Goal: Task Accomplishment & Management: Complete application form

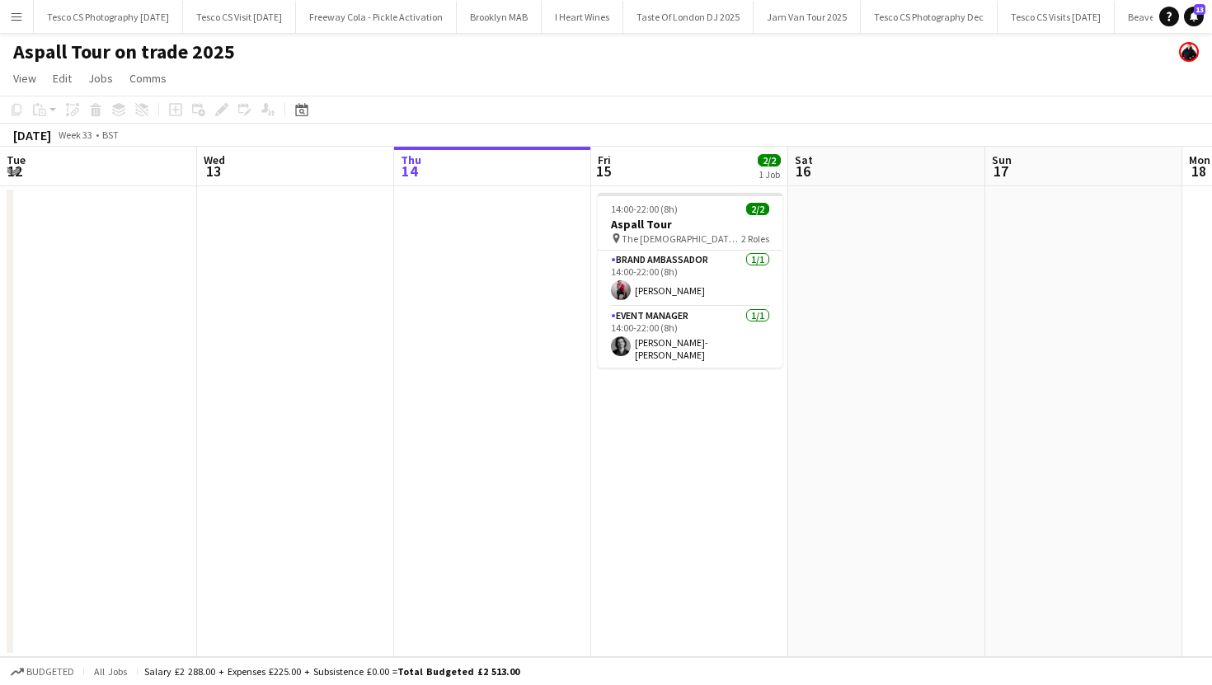
scroll to position [0, 393]
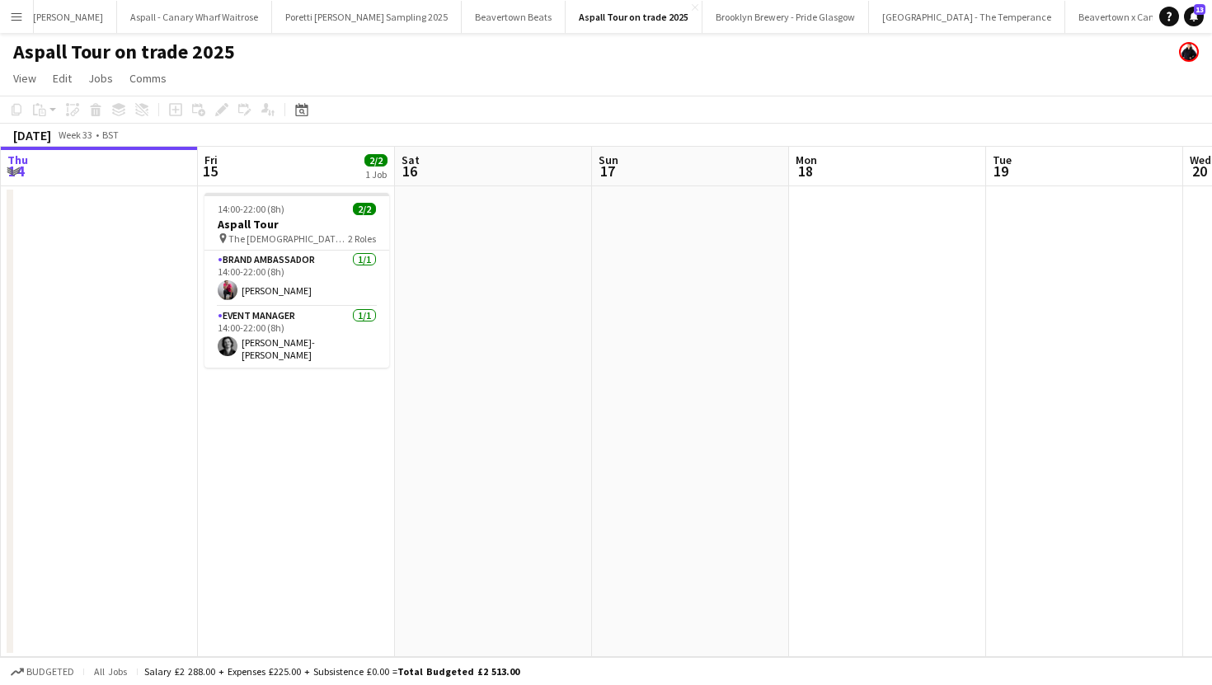
click at [19, 7] on button "Menu" at bounding box center [16, 16] width 33 height 33
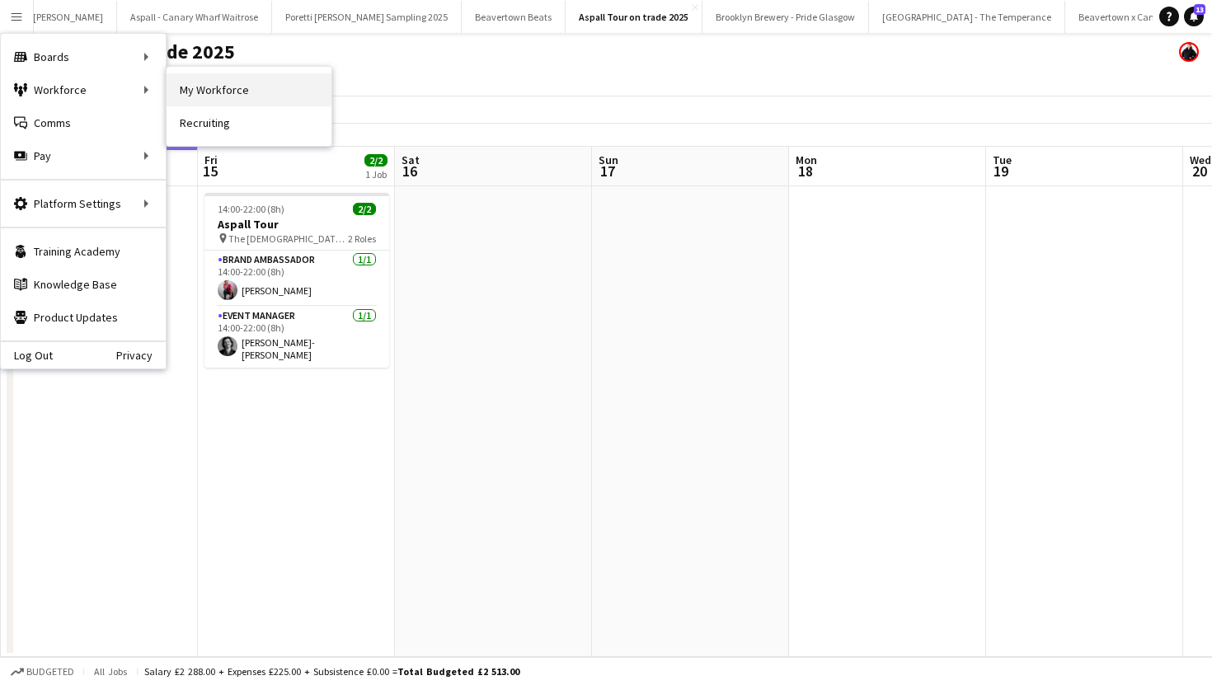
click at [199, 99] on link "My Workforce" at bounding box center [249, 89] width 165 height 33
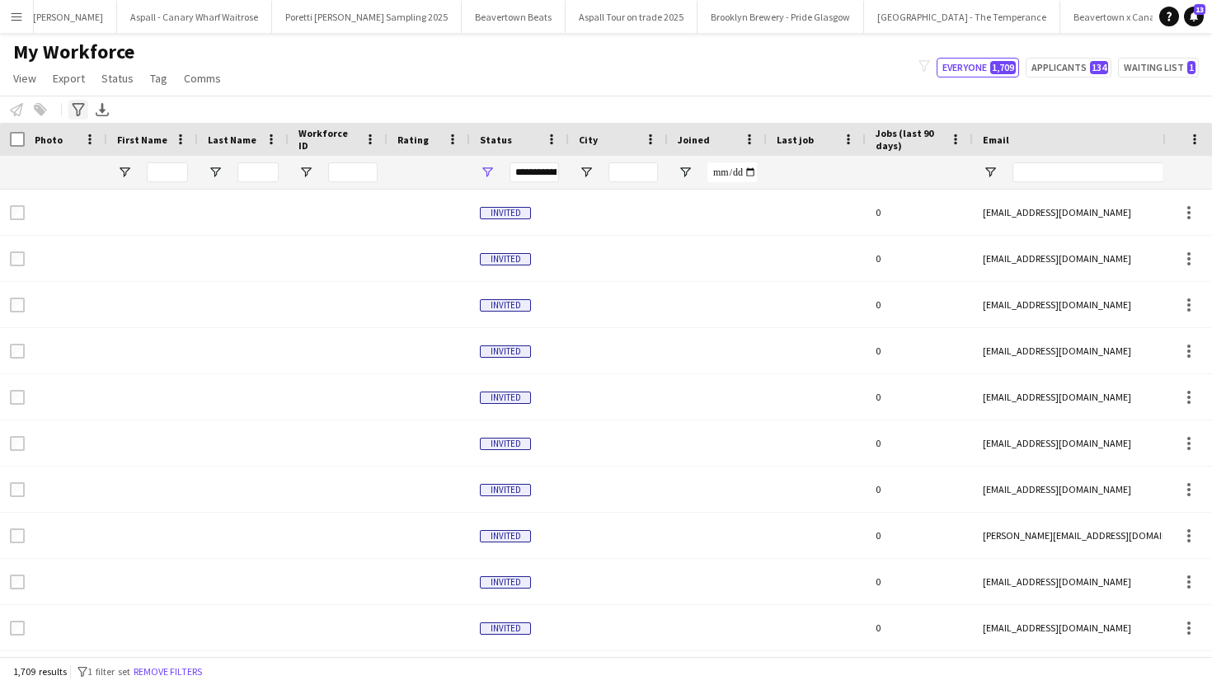
click at [74, 108] on icon at bounding box center [78, 109] width 12 height 13
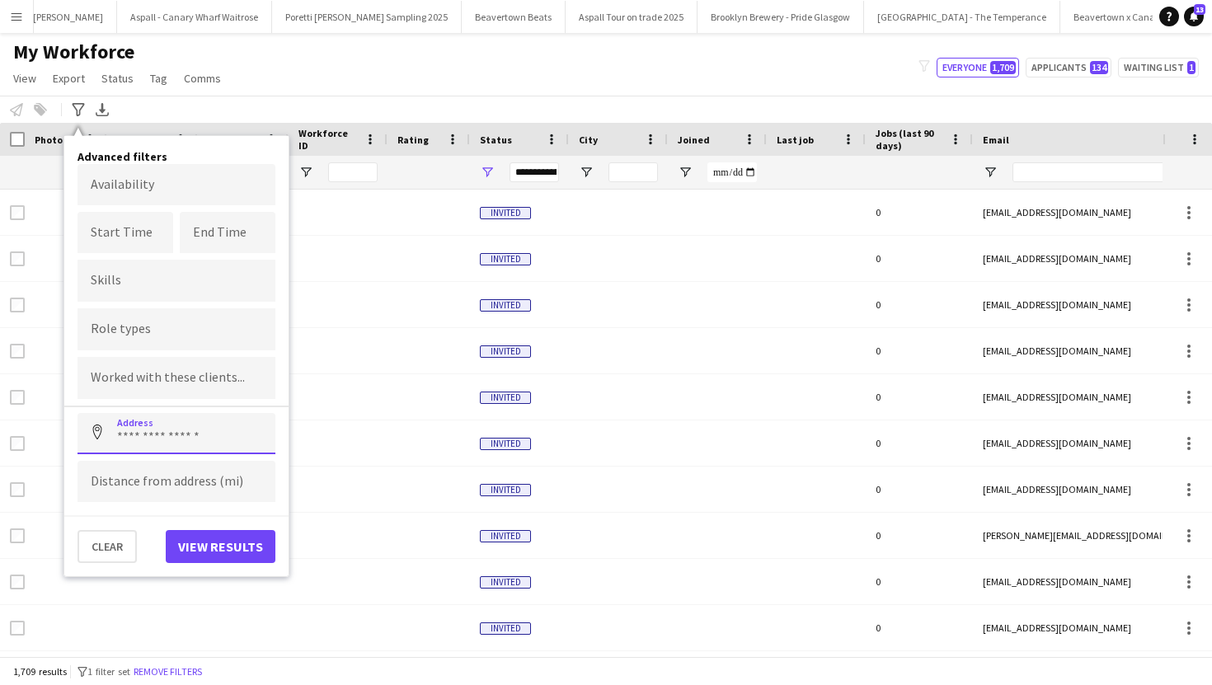
click at [185, 436] on input at bounding box center [176, 433] width 198 height 41
paste input "*******"
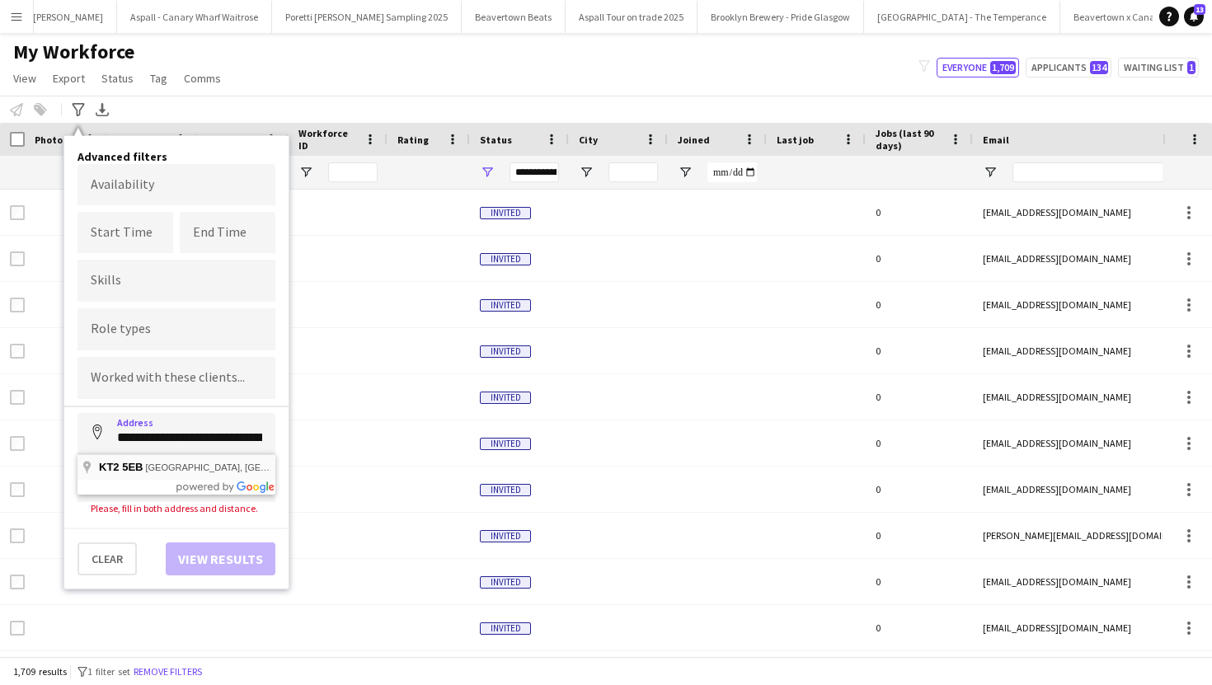
type input "**********"
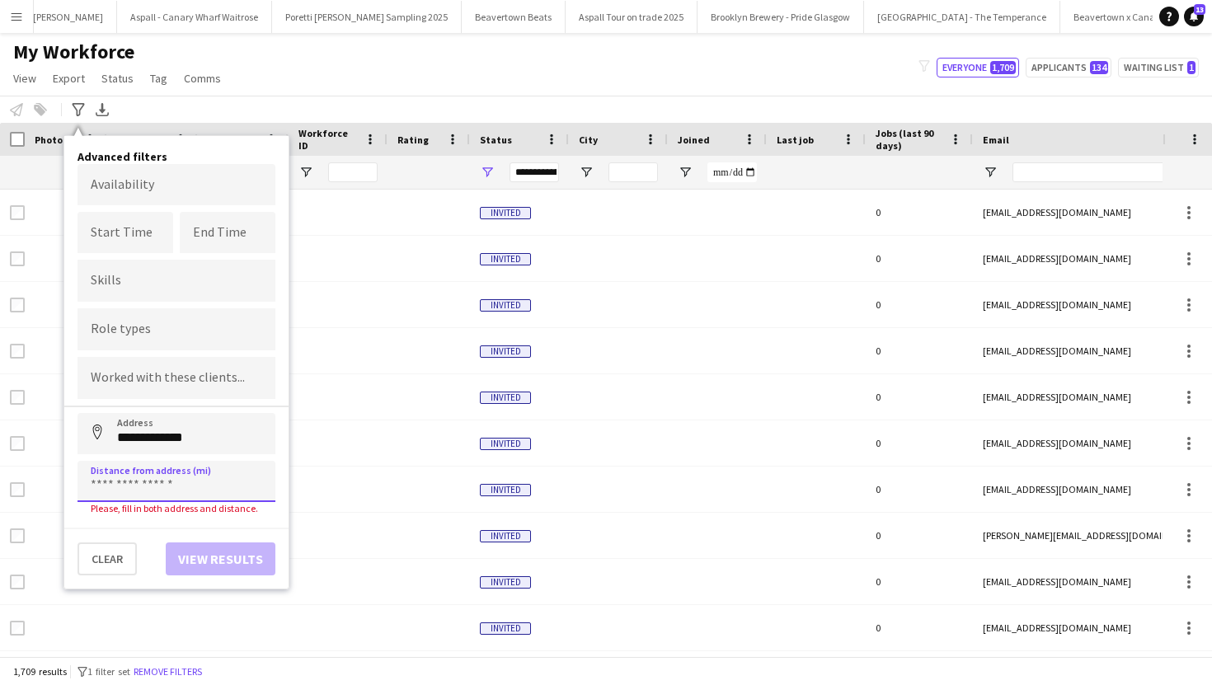
click at [166, 482] on input at bounding box center [176, 481] width 198 height 41
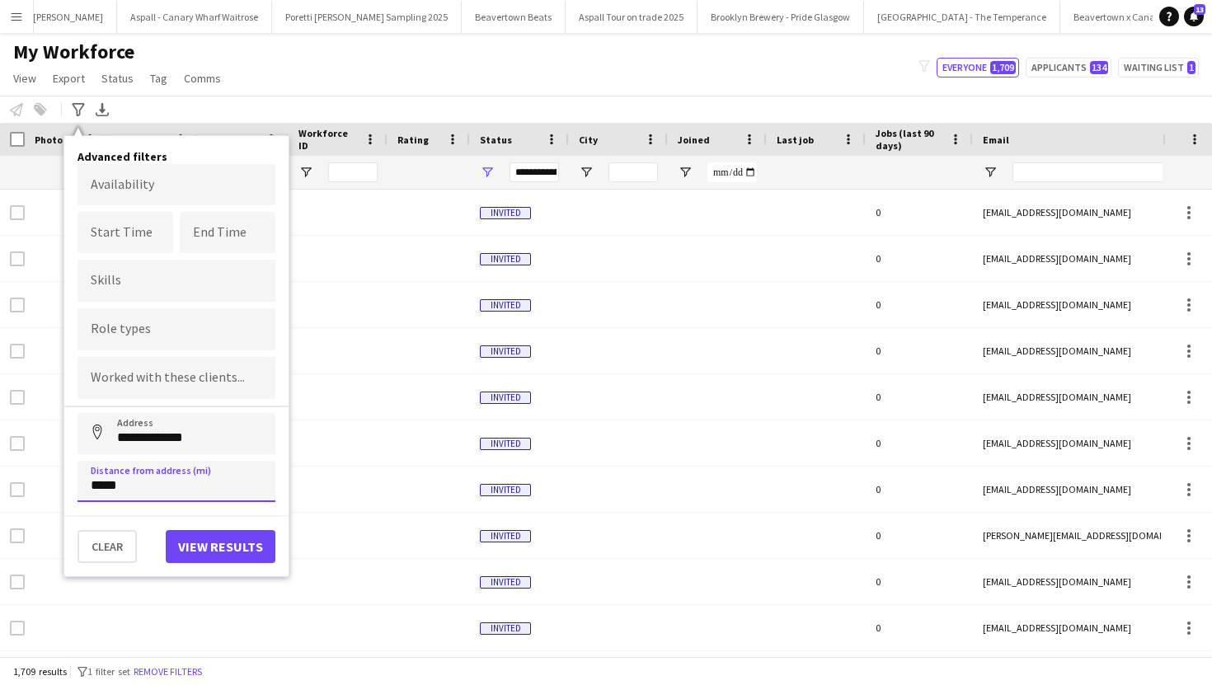
type input "*****"
click at [199, 556] on button "View results" at bounding box center [221, 546] width 110 height 33
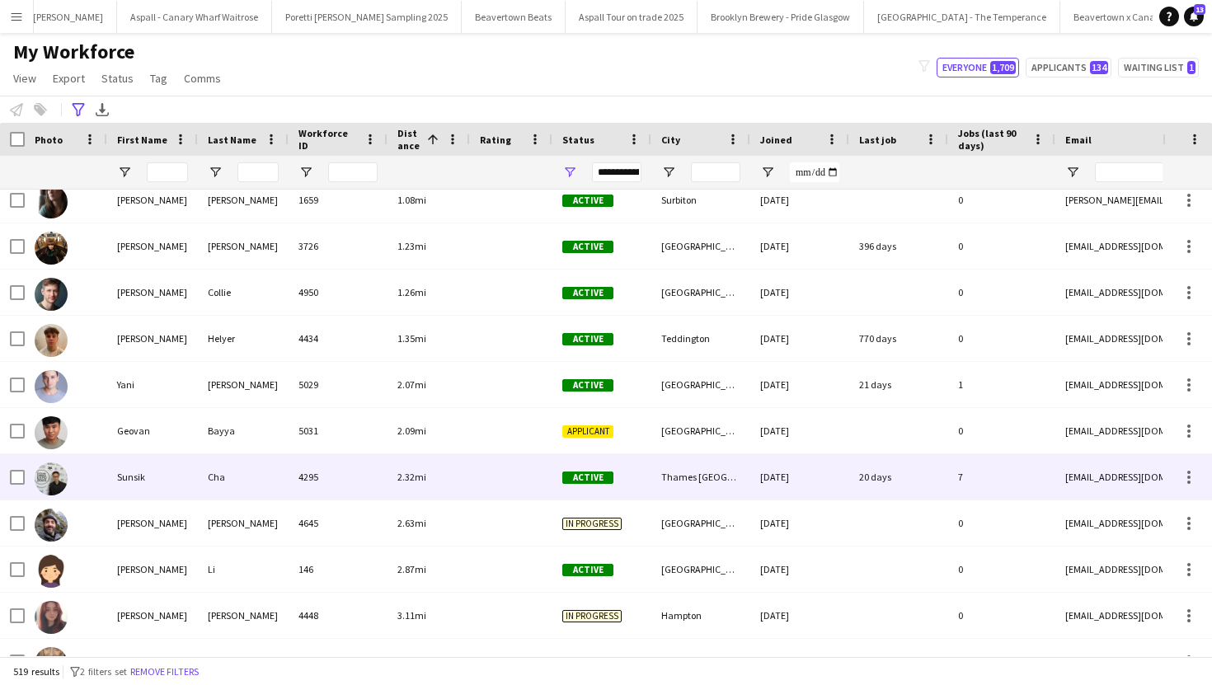
scroll to position [104, 0]
click at [322, 481] on div "4295" at bounding box center [338, 477] width 99 height 45
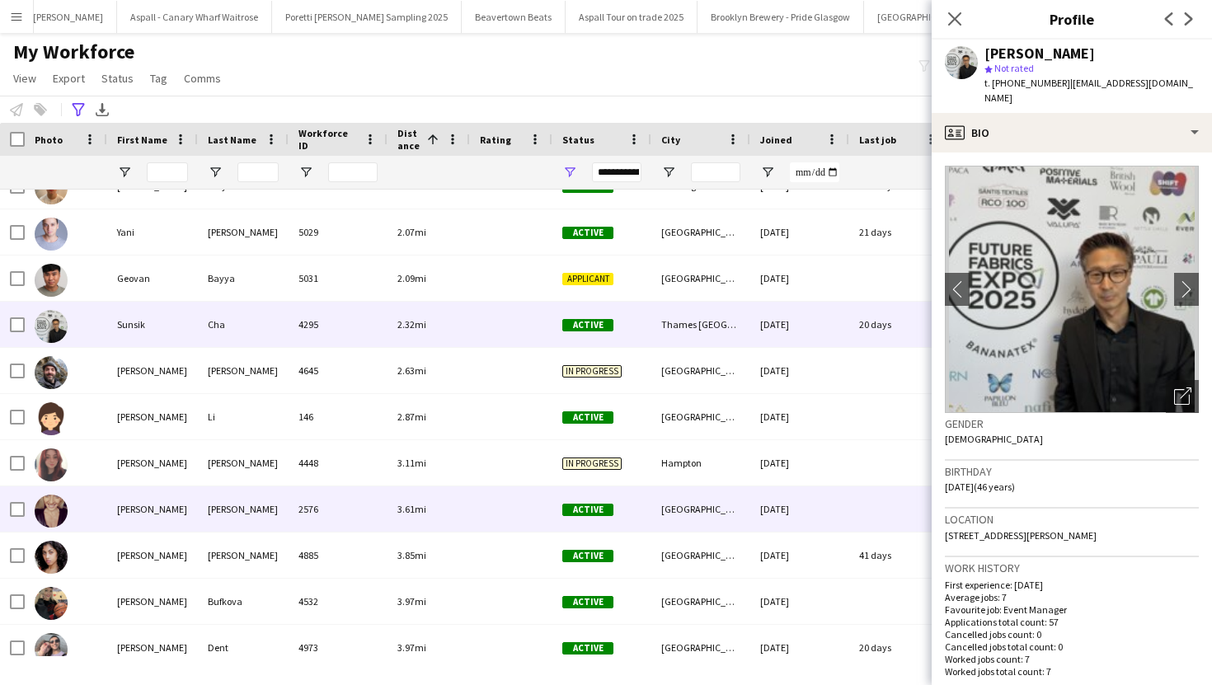
scroll to position [320, 0]
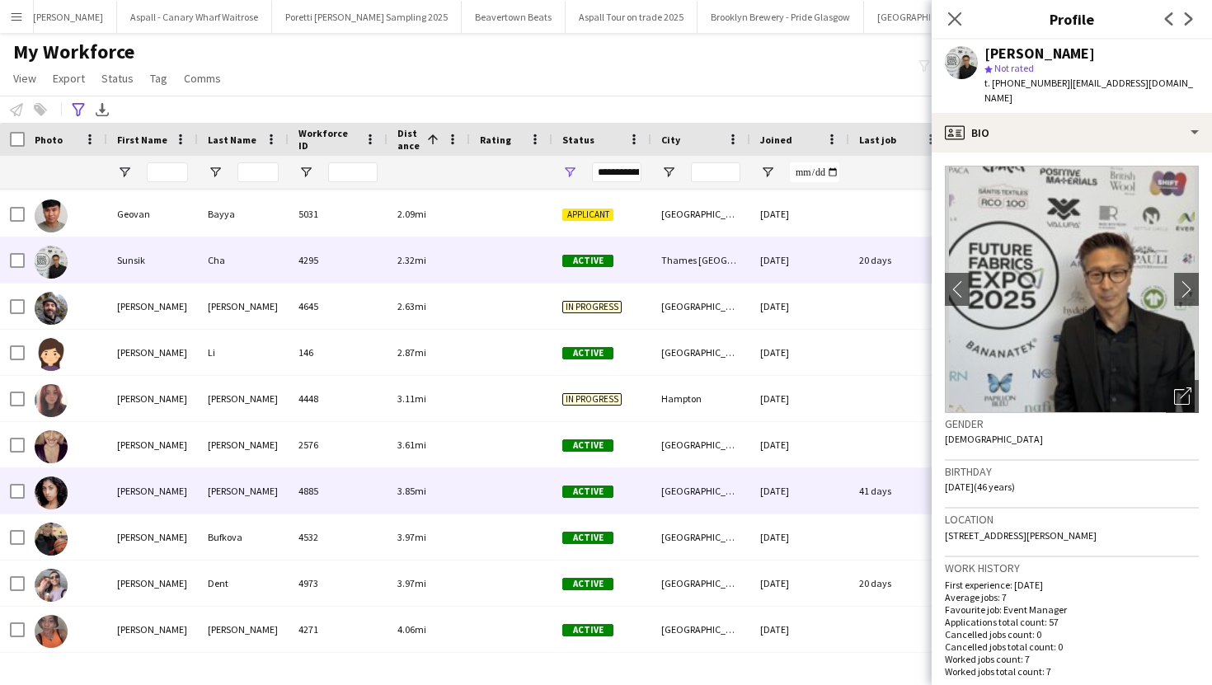
click at [327, 489] on div "4885" at bounding box center [338, 490] width 99 height 45
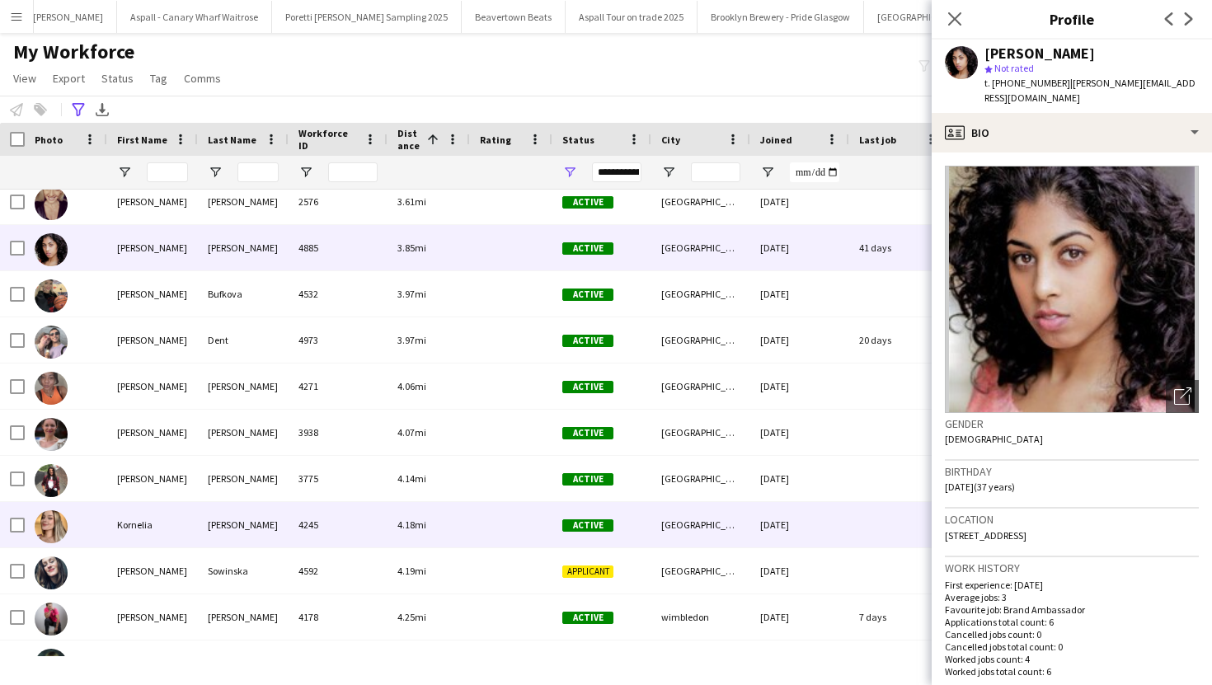
scroll to position [587, 0]
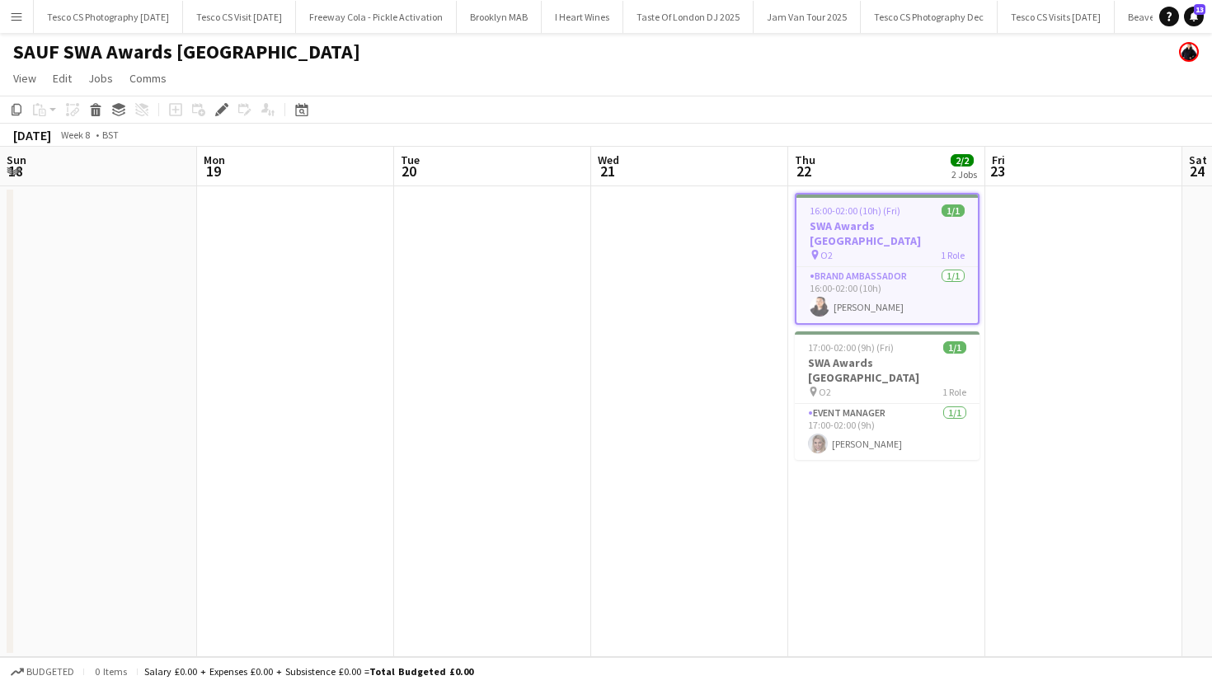
scroll to position [0, 567]
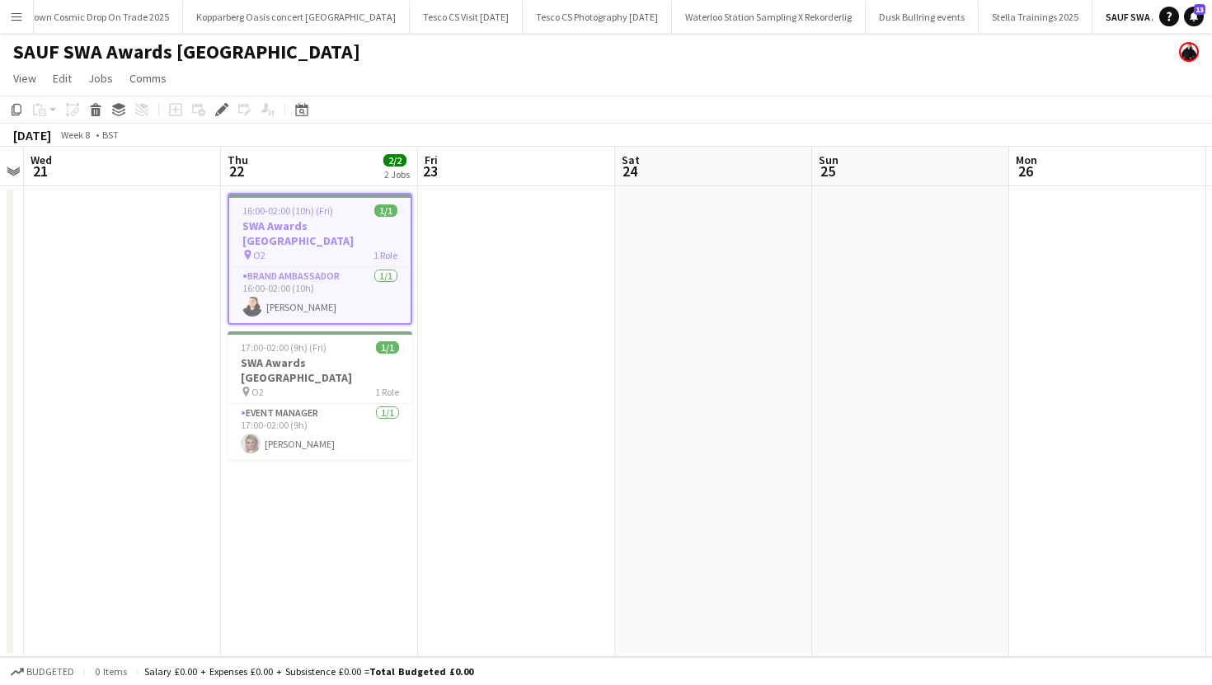
click at [20, 7] on button "Menu" at bounding box center [16, 16] width 33 height 33
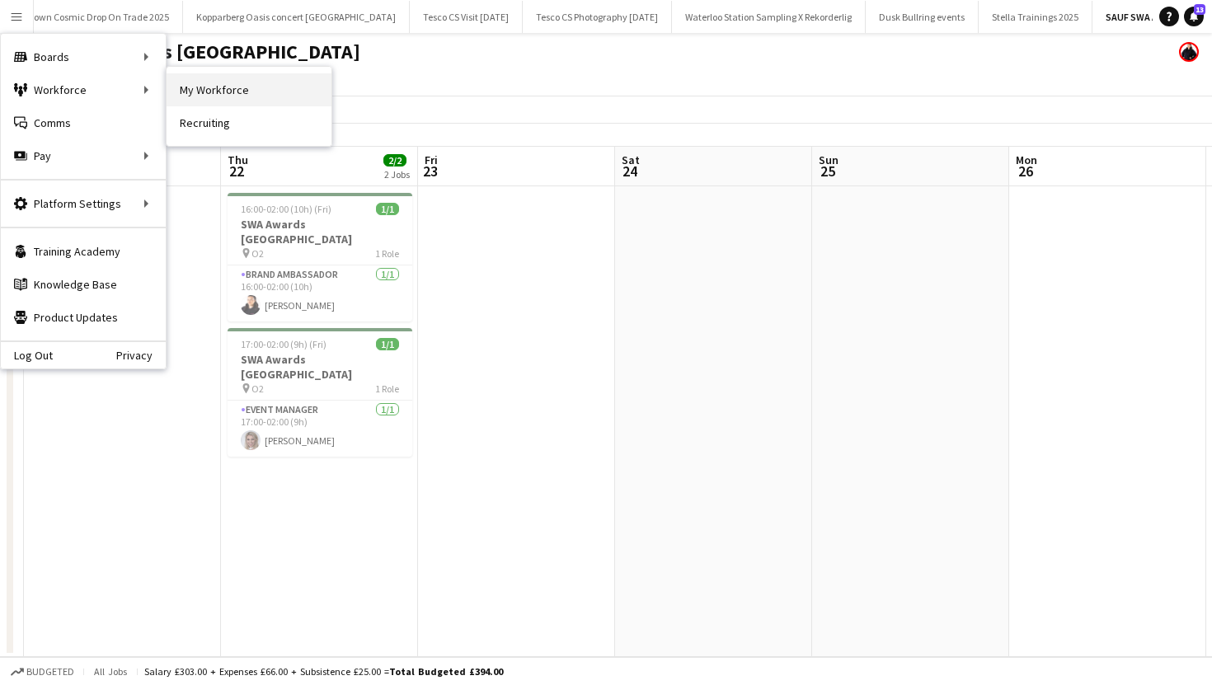
click at [227, 94] on link "My Workforce" at bounding box center [249, 89] width 165 height 33
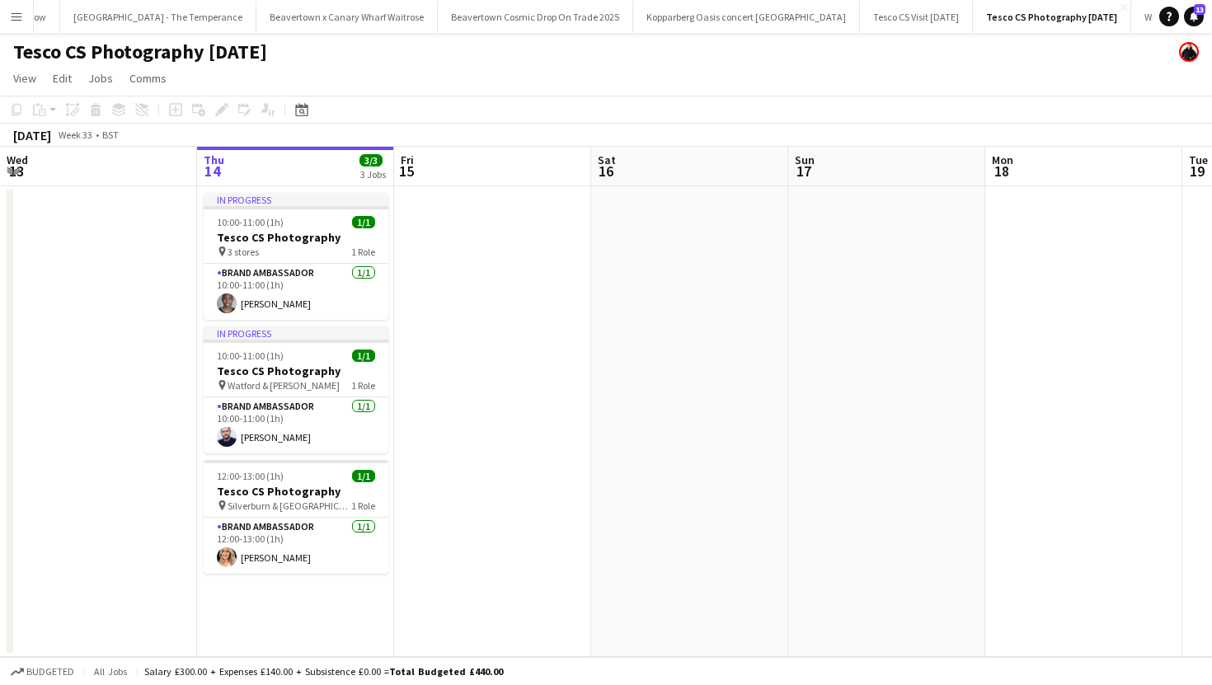
scroll to position [0, 3179]
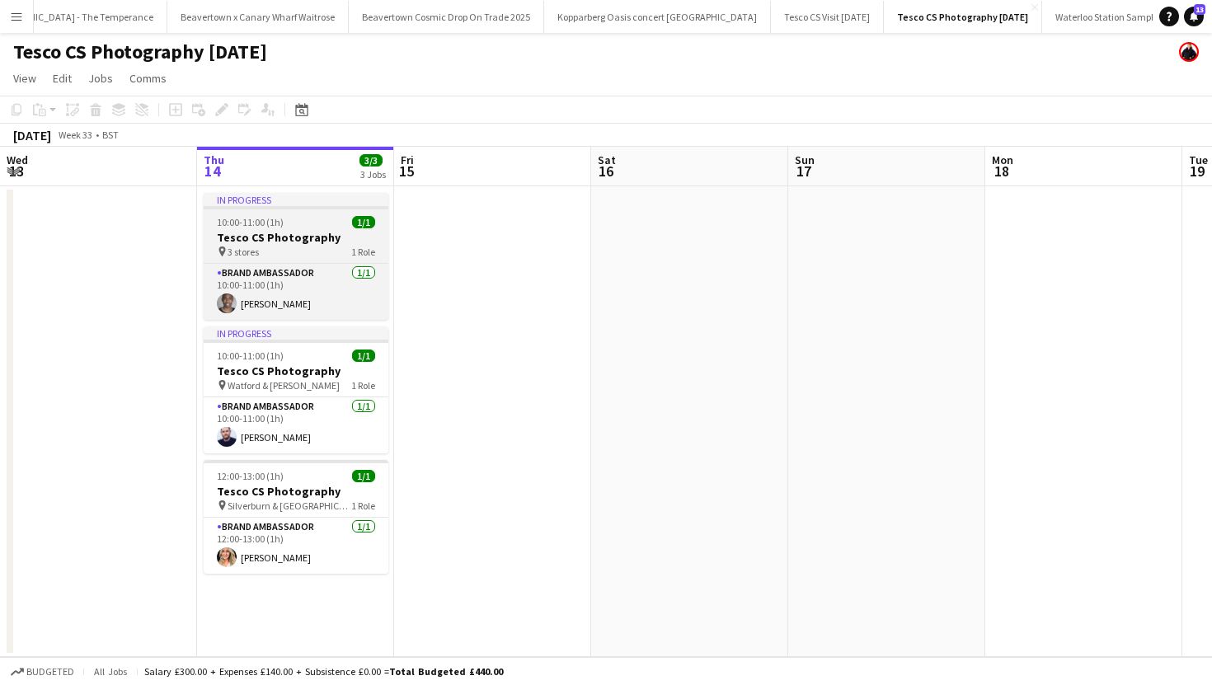
click at [302, 235] on h3 "Tesco CS Photography" at bounding box center [296, 237] width 185 height 15
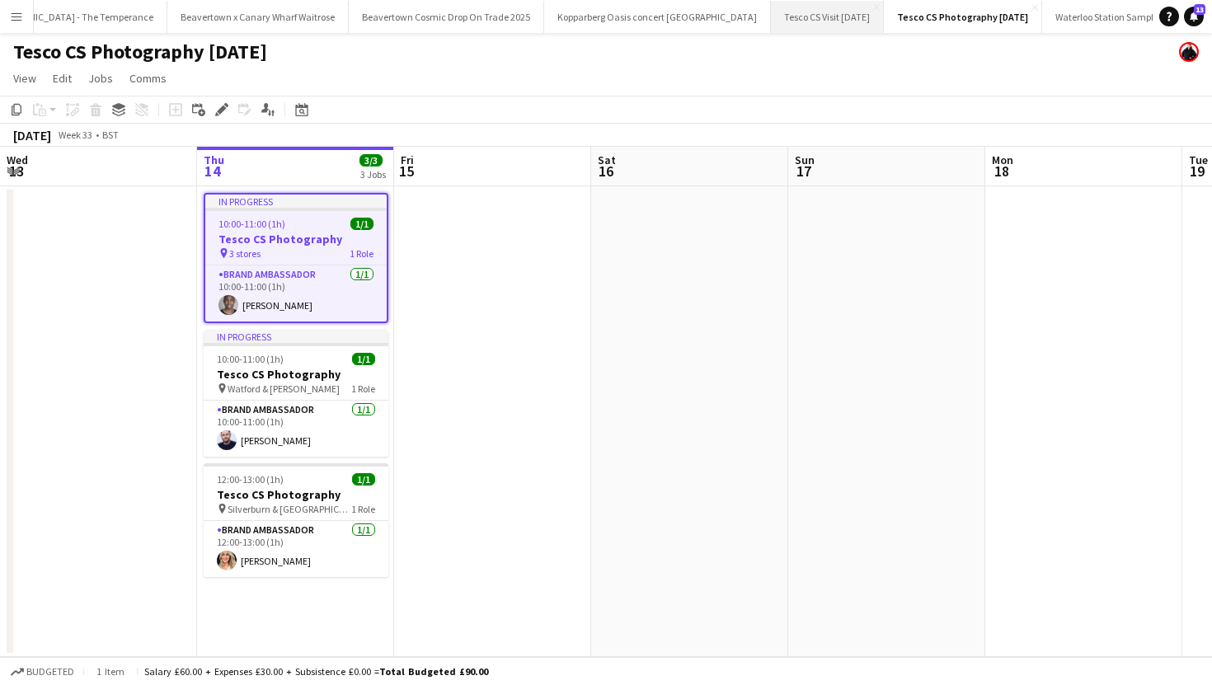
click at [771, 16] on button "Tesco CS Visit August 2025 Close" at bounding box center [827, 17] width 113 height 32
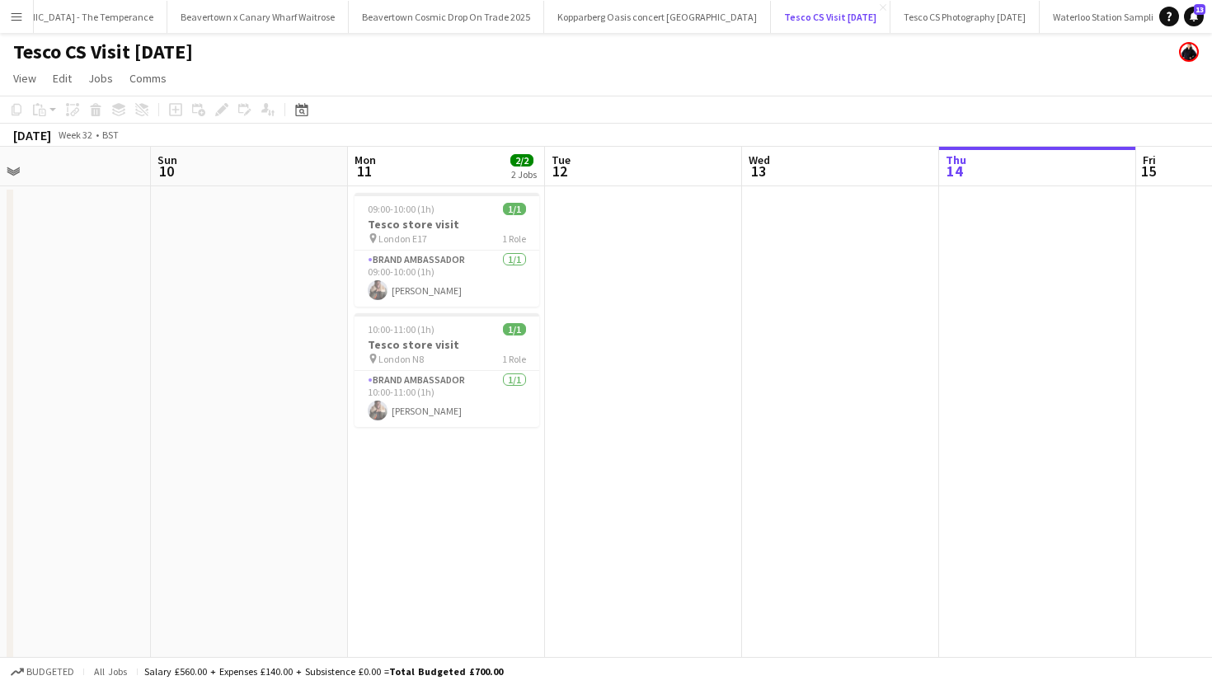
scroll to position [0, 540]
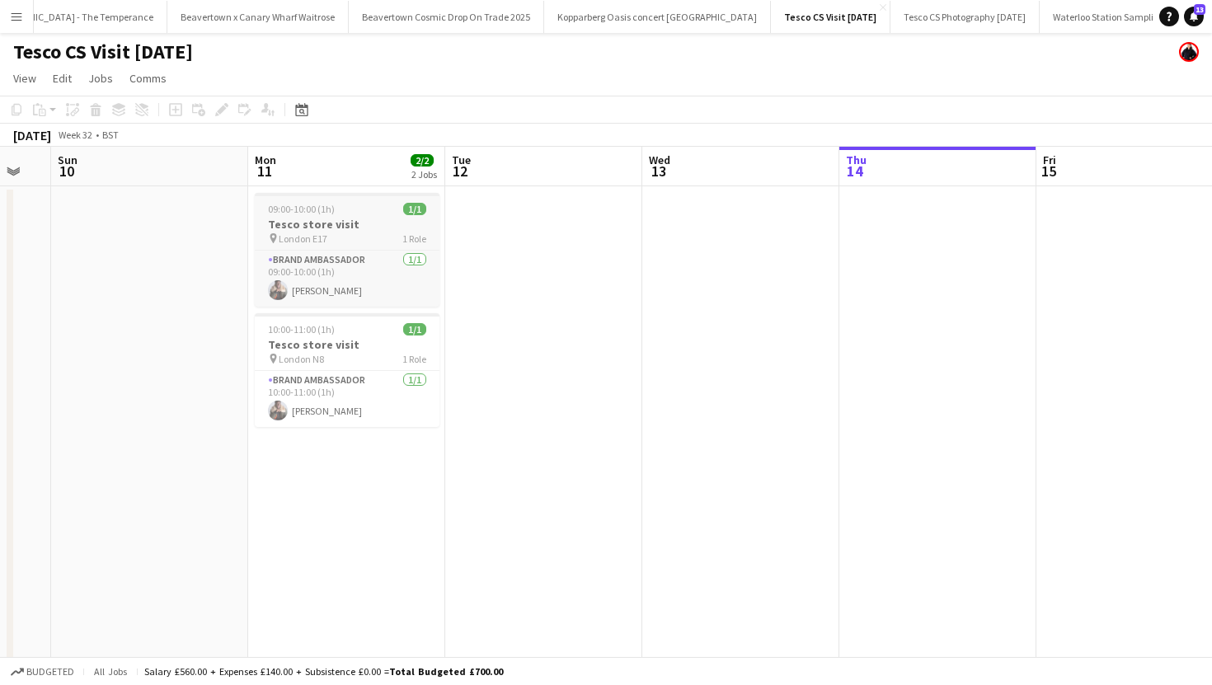
click at [338, 214] on div "09:00-10:00 (1h) 1/1" at bounding box center [347, 209] width 185 height 12
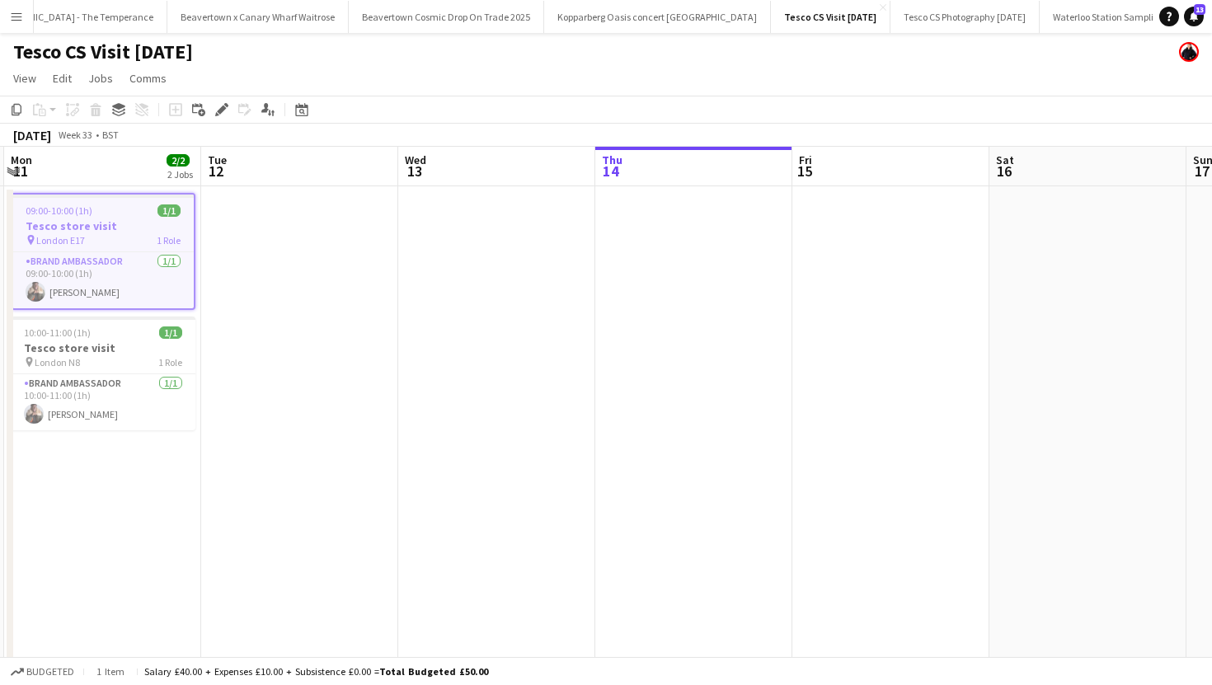
scroll to position [0, 542]
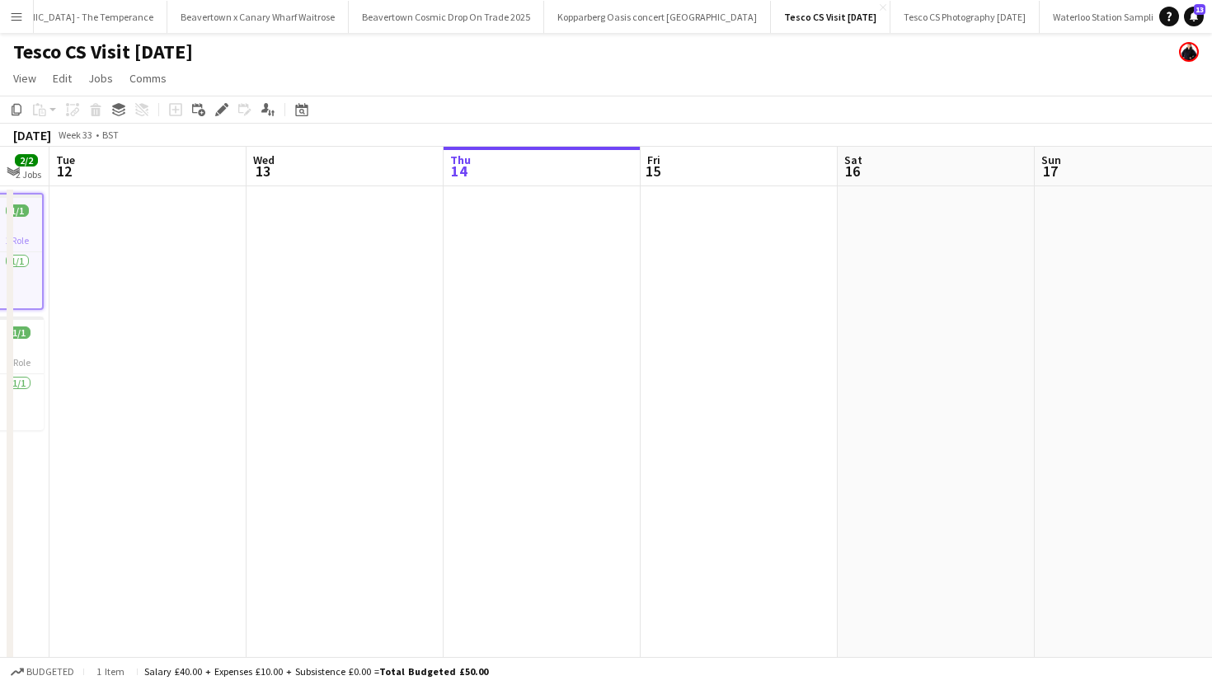
click at [603, 250] on app-date-cell at bounding box center [541, 445] width 197 height 519
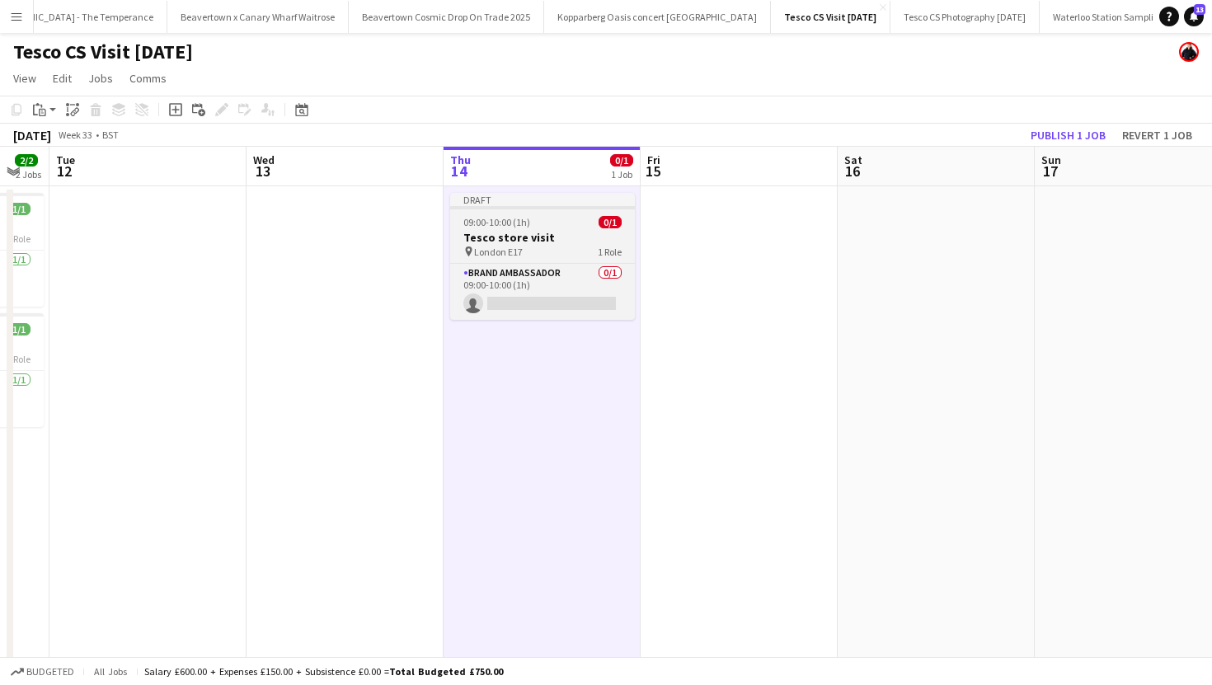
click at [542, 230] on h3 "Tesco store visit" at bounding box center [542, 237] width 185 height 15
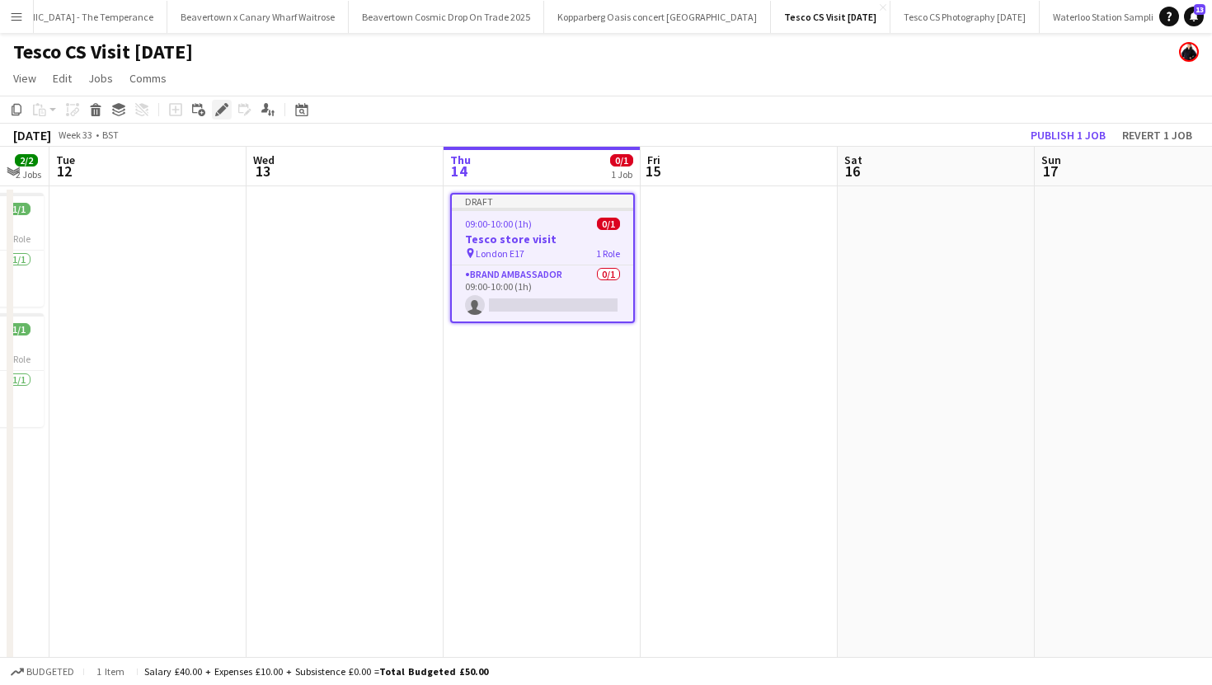
click at [225, 106] on icon "Edit" at bounding box center [221, 109] width 13 height 13
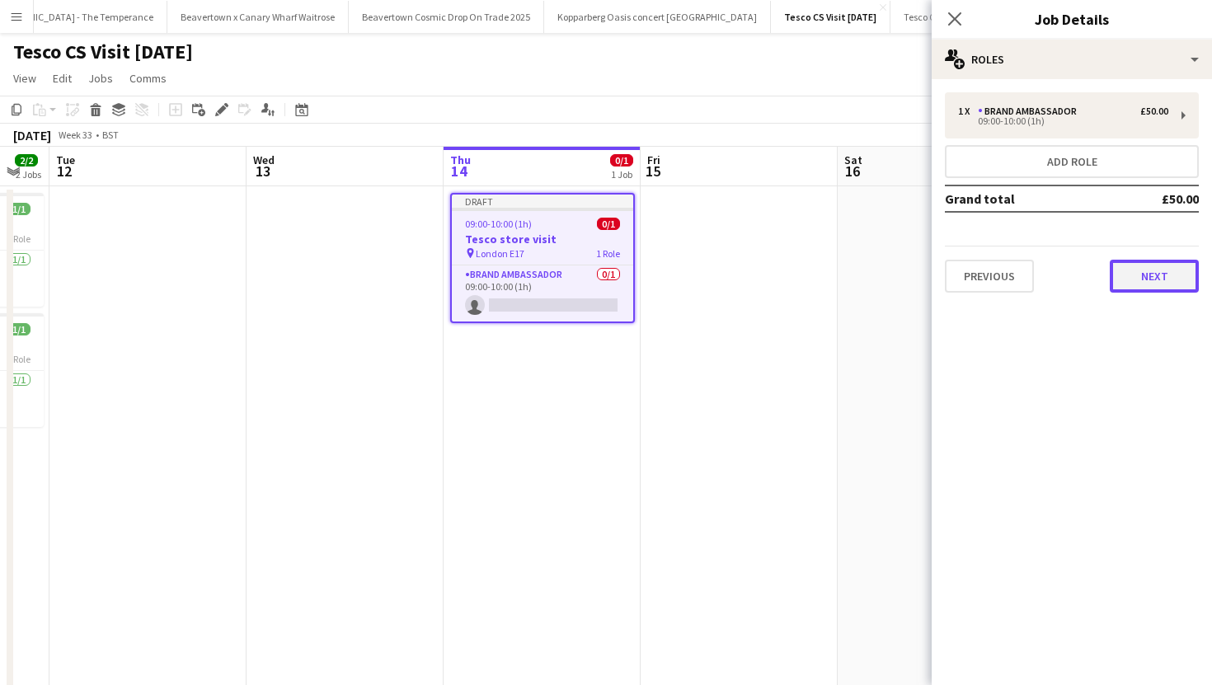
click at [1179, 280] on button "Next" at bounding box center [1154, 276] width 89 height 33
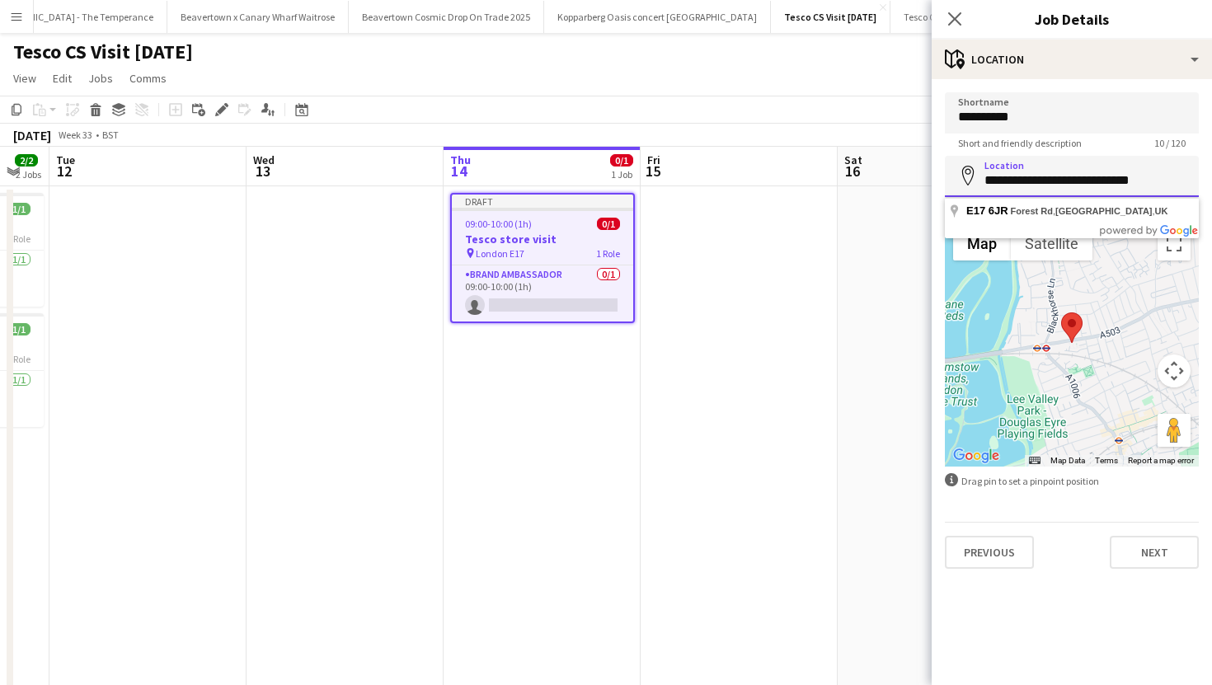
drag, startPoint x: 1152, startPoint y: 187, endPoint x: 979, endPoint y: 186, distance: 173.1
click at [979, 186] on input "**********" at bounding box center [1072, 176] width 254 height 41
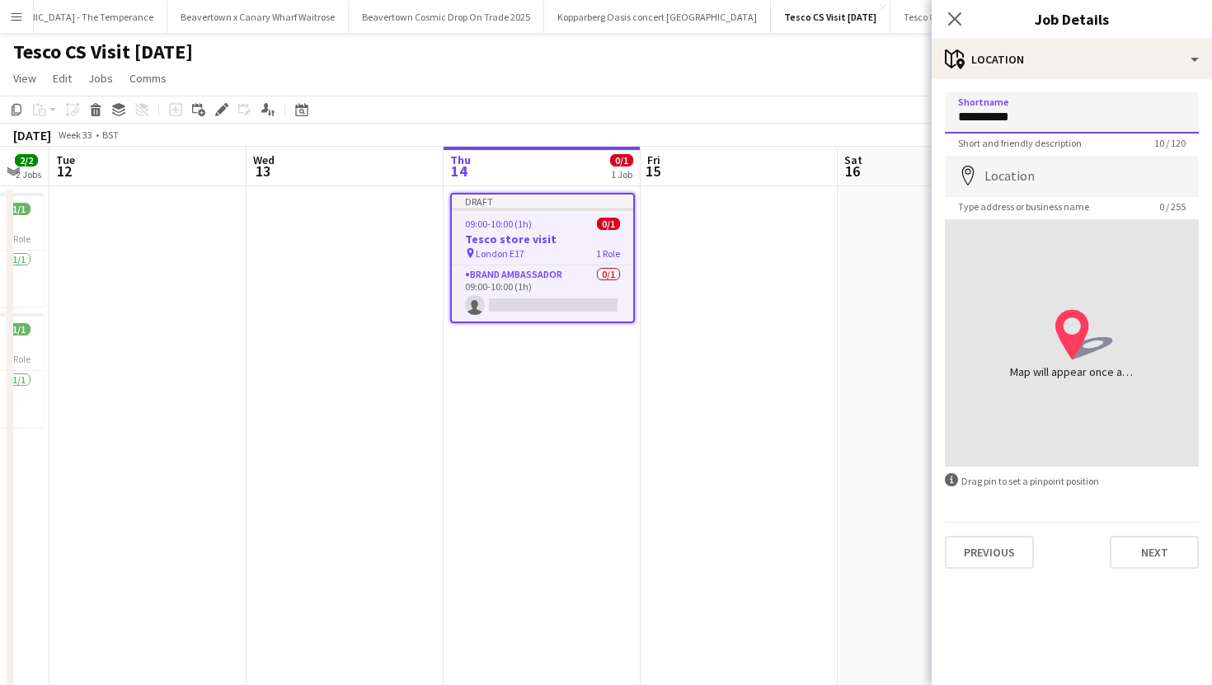
drag, startPoint x: 1025, startPoint y: 115, endPoint x: 925, endPoint y: 112, distance: 99.8
click at [925, 112] on body "Menu Boards Boards Boards All jobs Status Workforce Workforce My Workforce Recr…" at bounding box center [606, 367] width 1212 height 734
paste input "**********"
type input "**********"
click at [1101, 185] on input "Location" at bounding box center [1072, 176] width 254 height 41
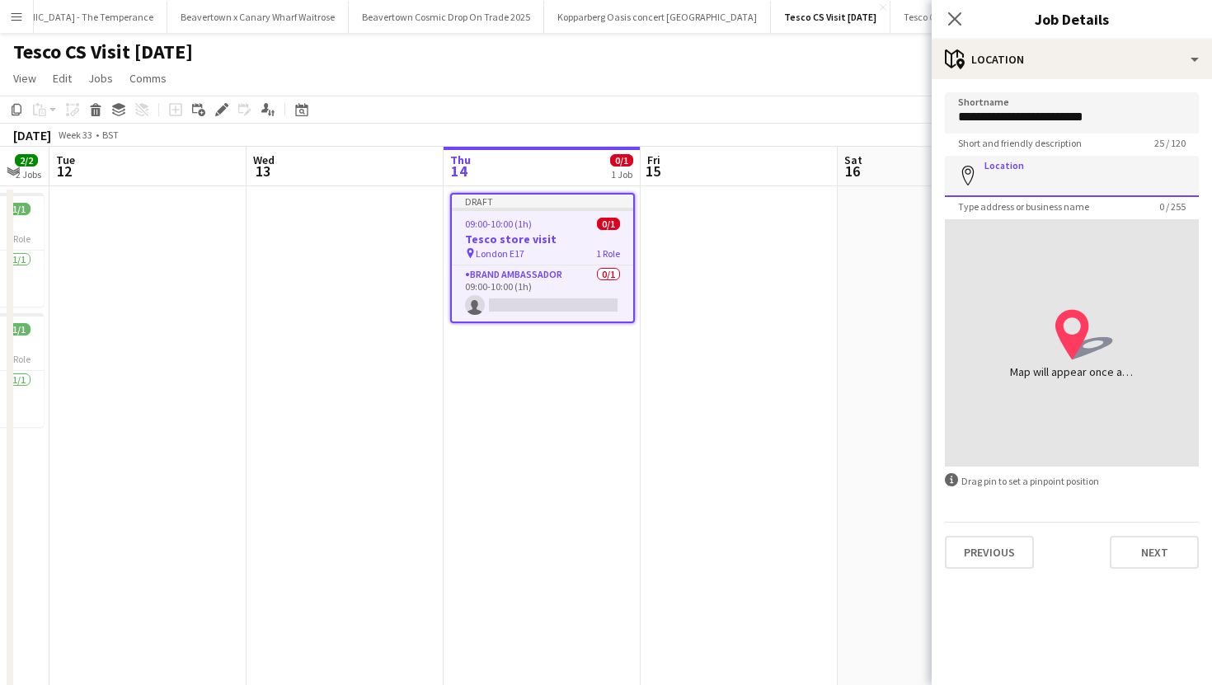
paste input "**********"
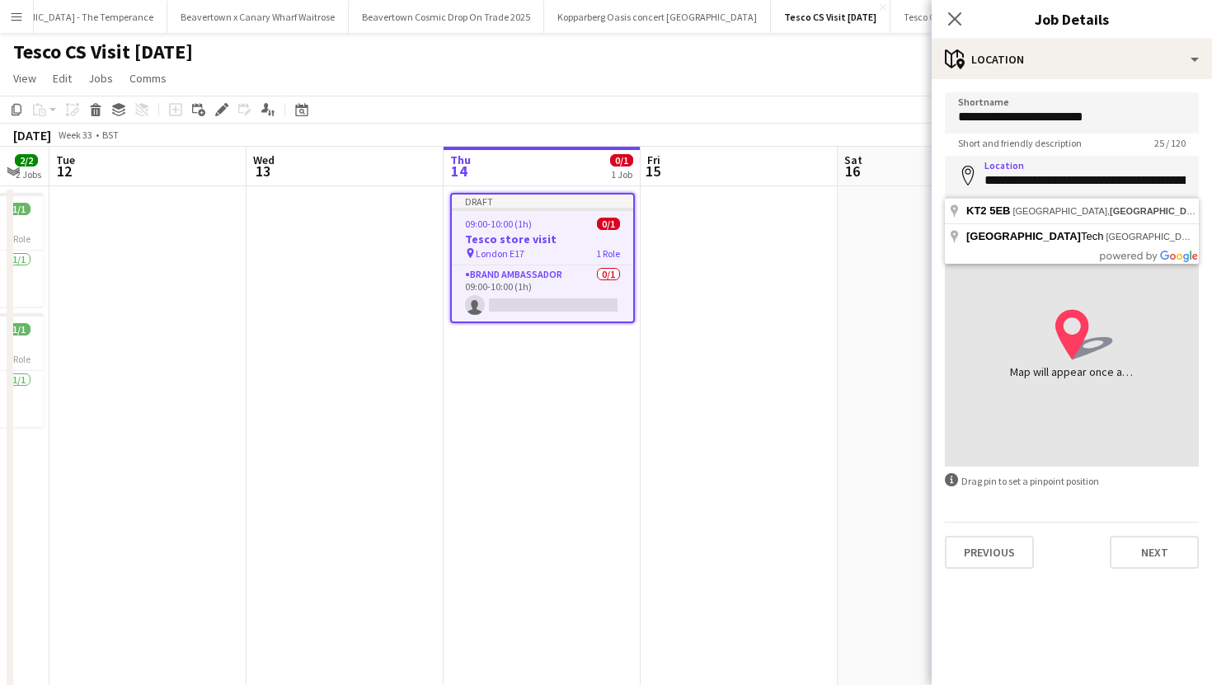
type input "**********"
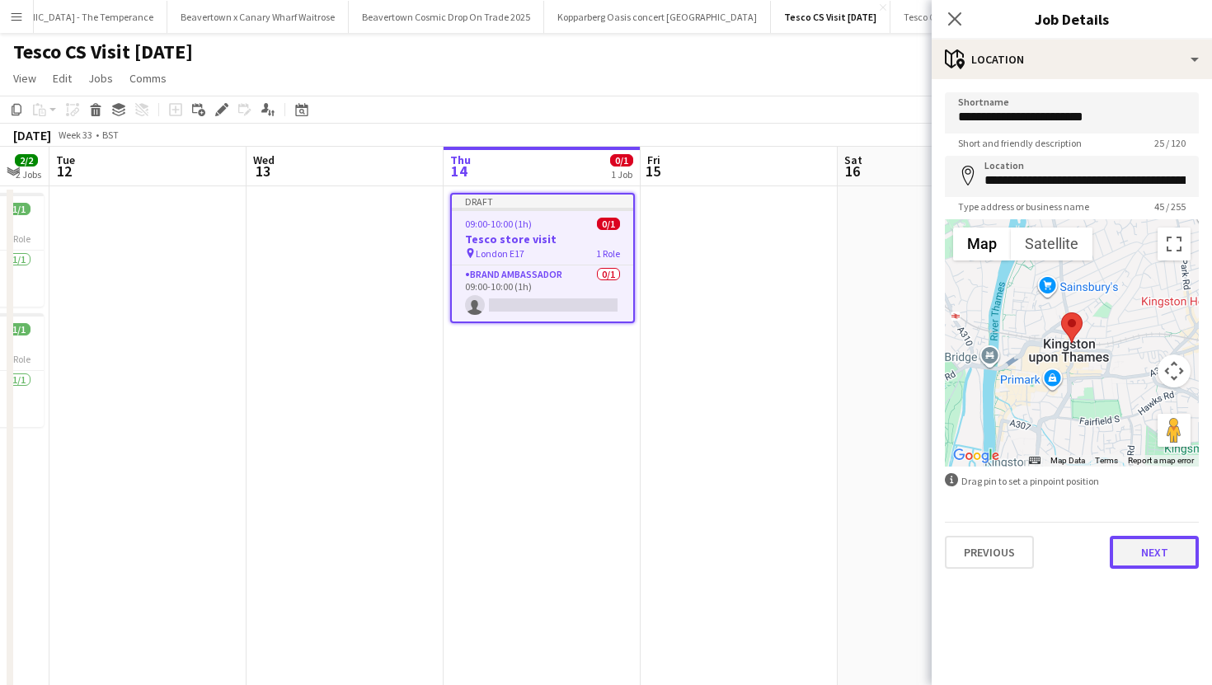
click at [1138, 547] on button "Next" at bounding box center [1154, 552] width 89 height 33
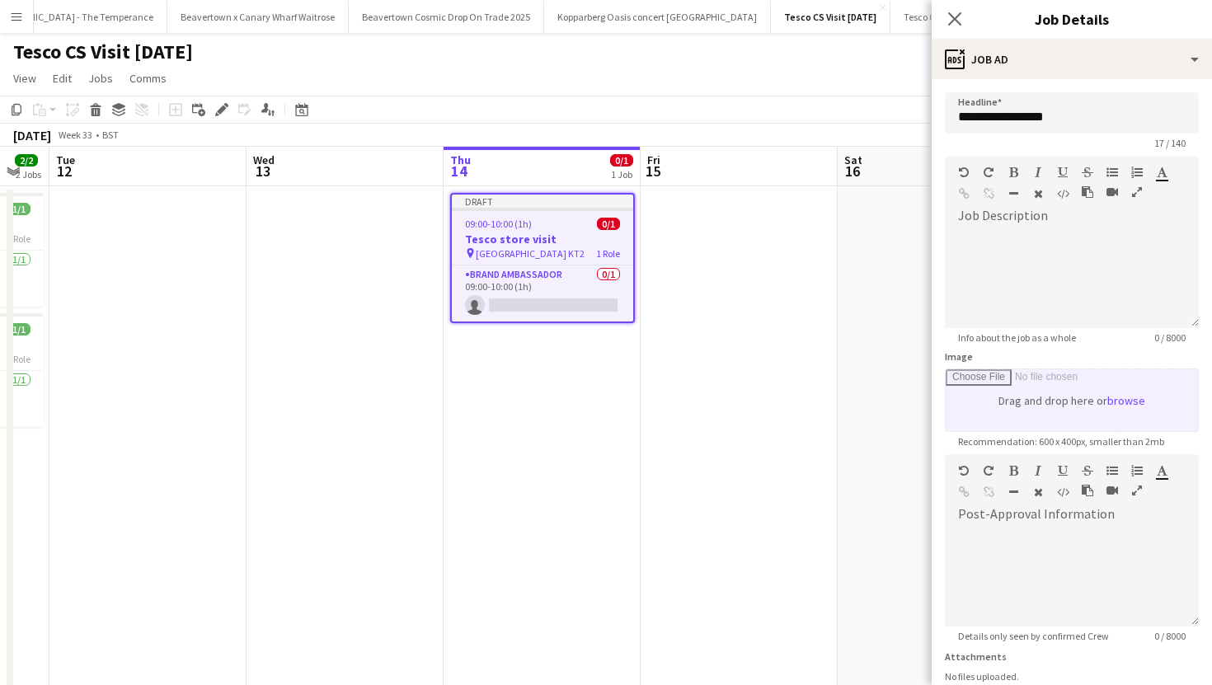
scroll to position [129, 0]
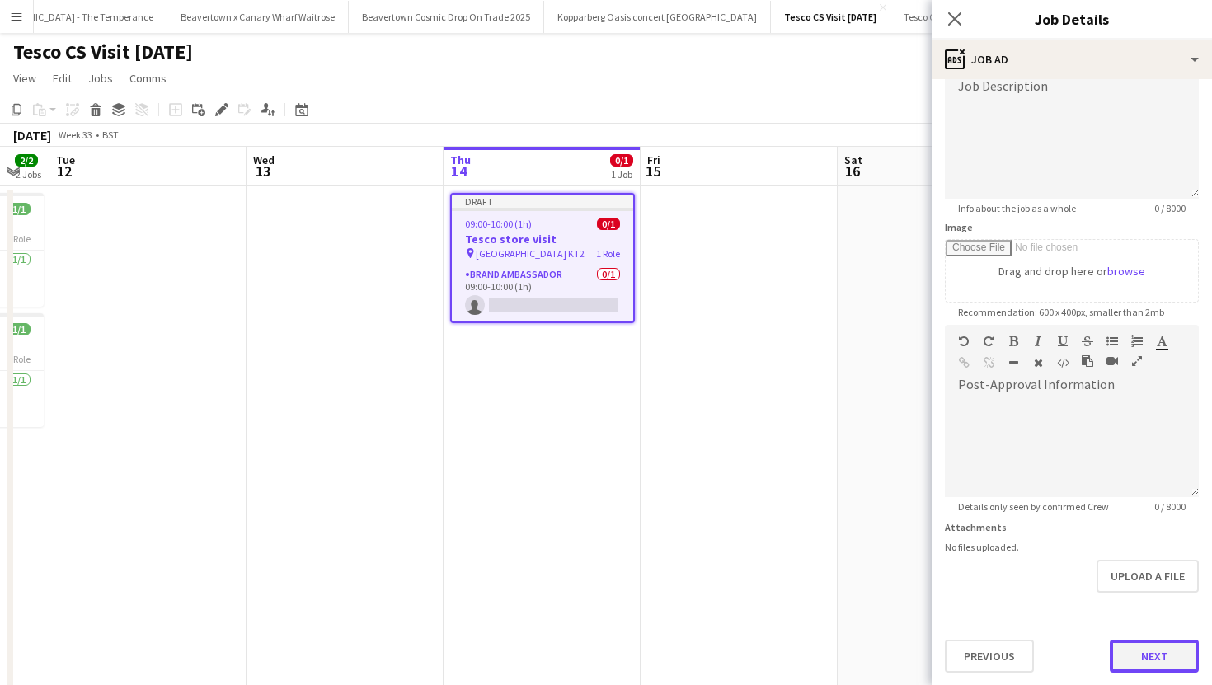
click at [1161, 654] on button "Next" at bounding box center [1154, 656] width 89 height 33
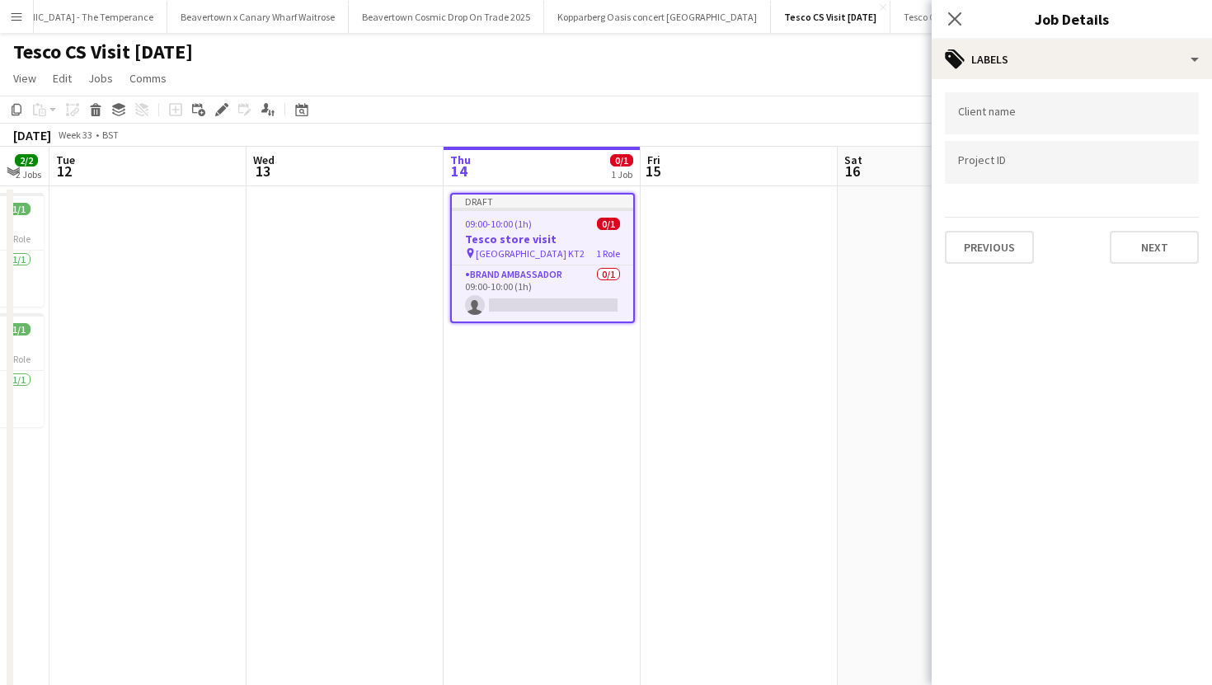
scroll to position [0, 0]
click at [1141, 243] on button "Next" at bounding box center [1154, 247] width 89 height 33
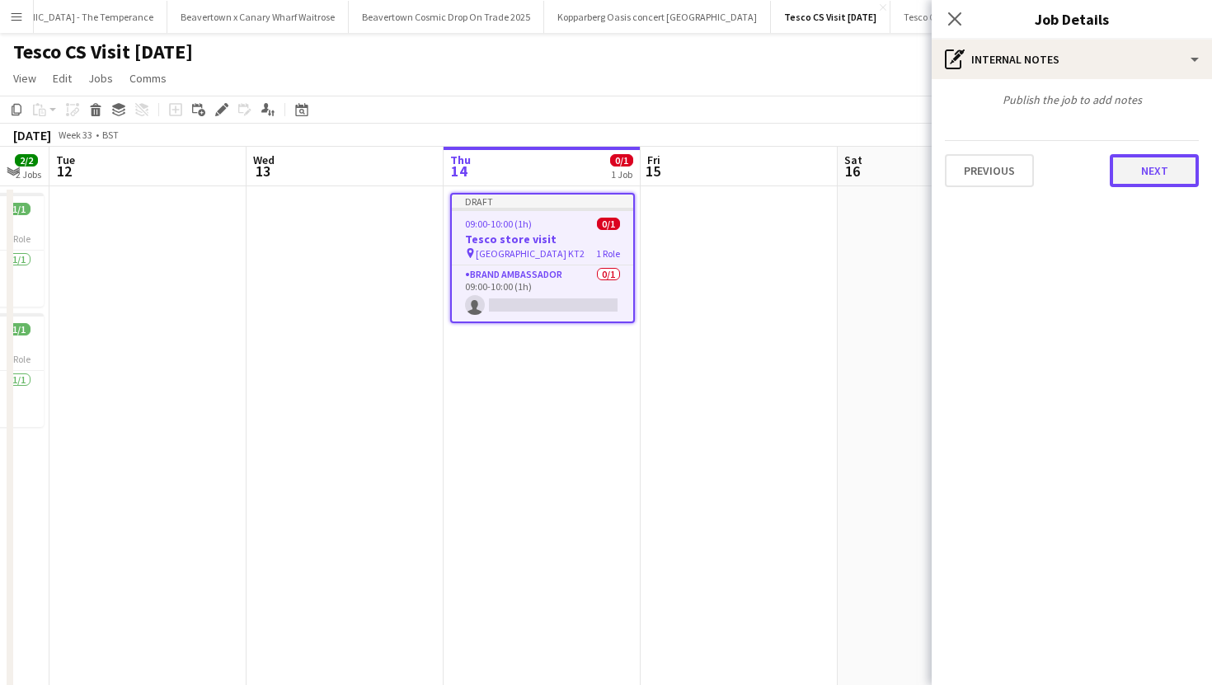
click at [1151, 180] on button "Next" at bounding box center [1154, 170] width 89 height 33
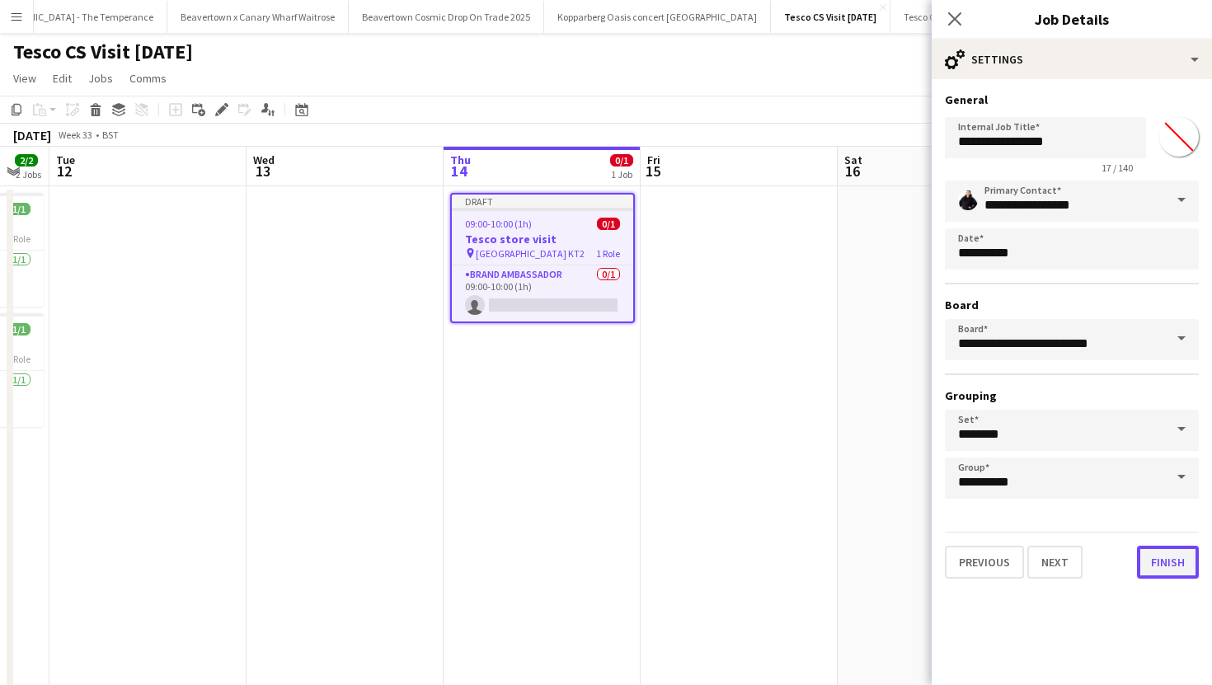
click at [1161, 570] on button "Finish" at bounding box center [1168, 562] width 62 height 33
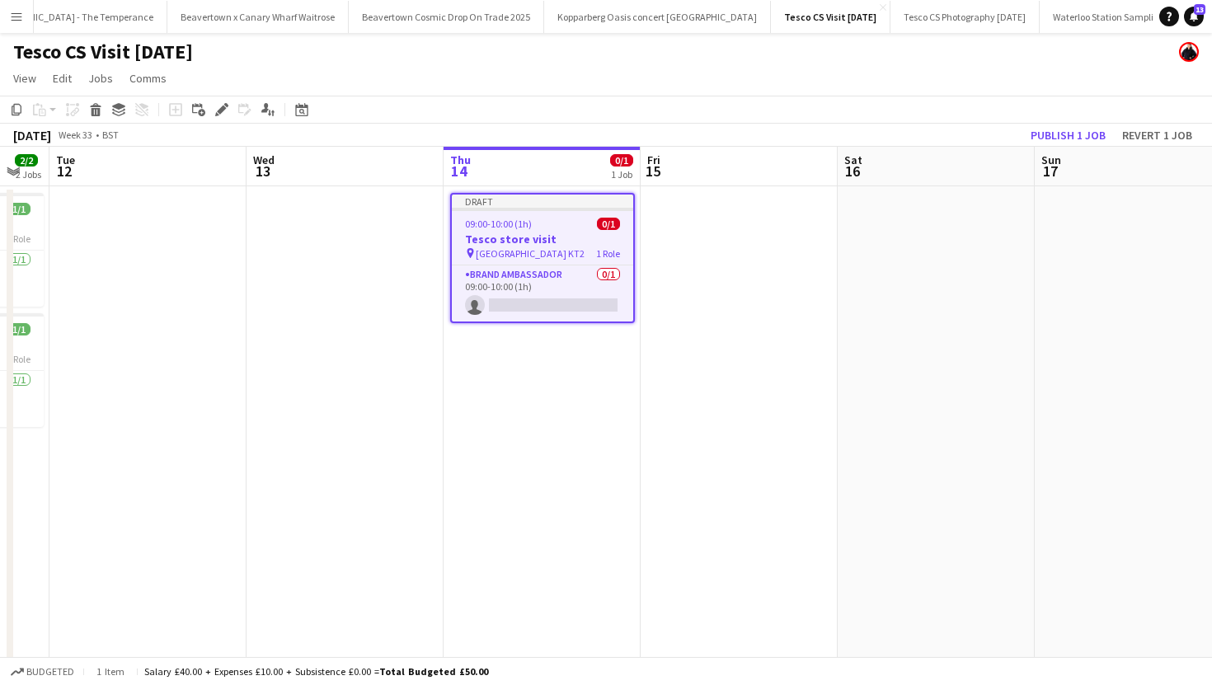
click at [677, 252] on app-date-cell at bounding box center [739, 445] width 197 height 519
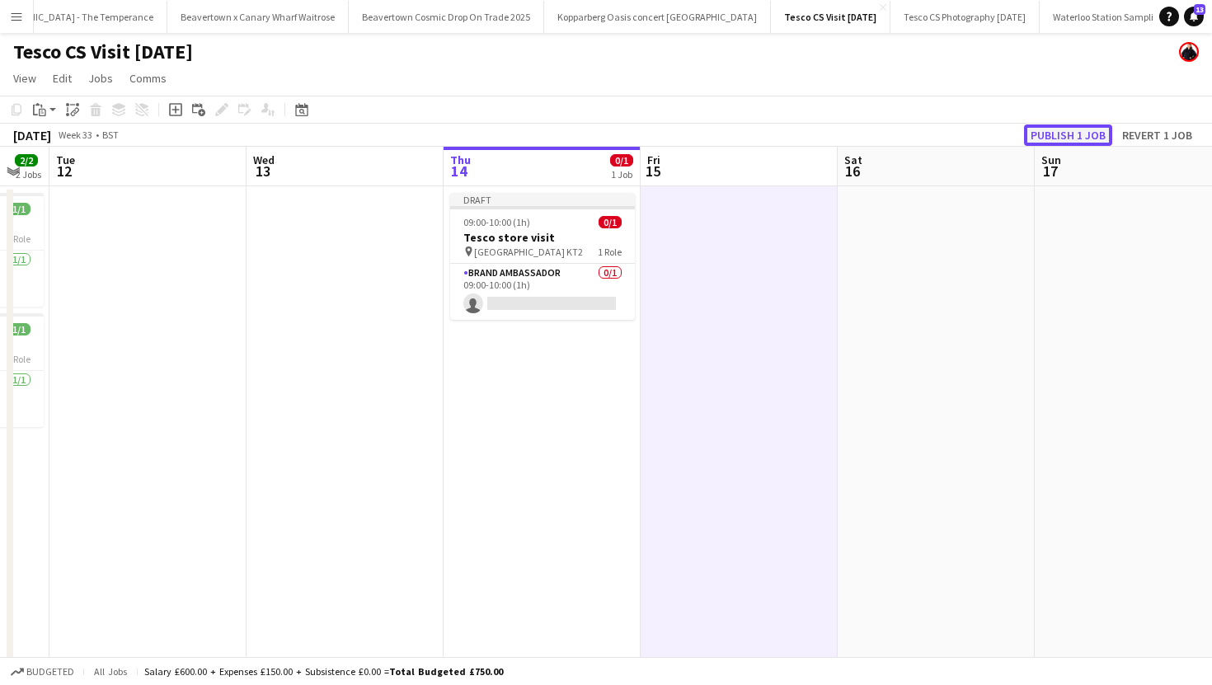
click at [1048, 136] on button "Publish 1 job" at bounding box center [1068, 134] width 88 height 21
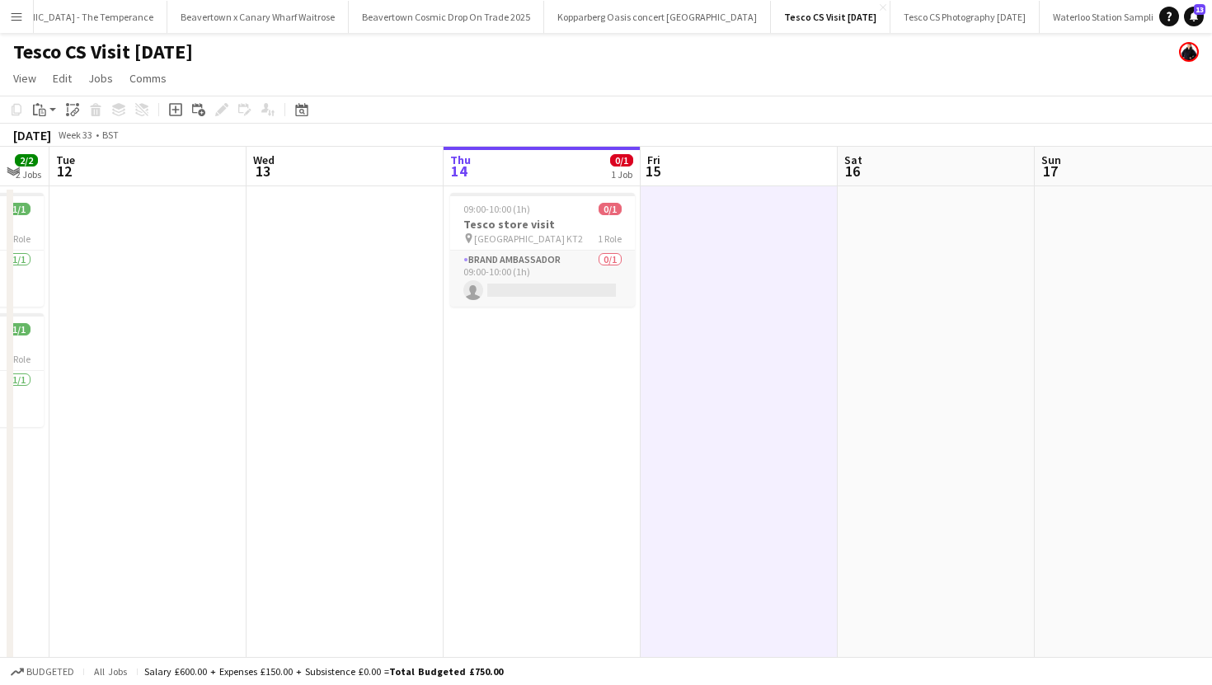
click at [556, 292] on app-card-role "Brand Ambassador 0/1 09:00-10:00 (1h) single-neutral-actions" at bounding box center [542, 279] width 185 height 56
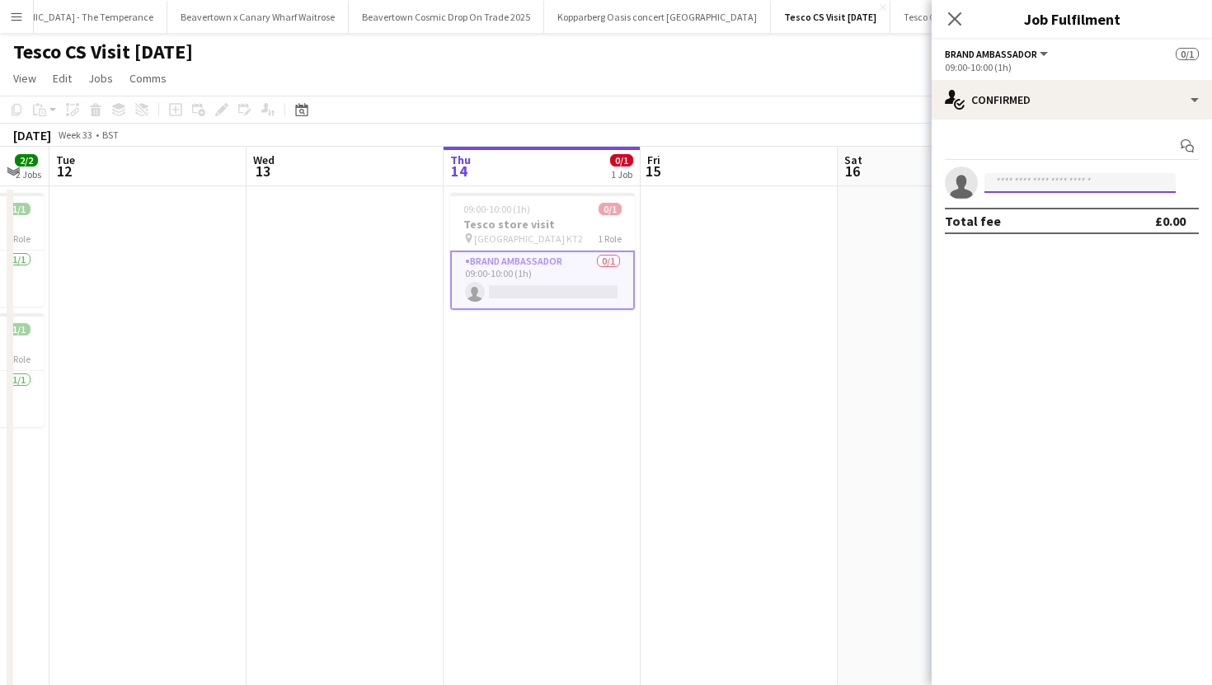
click at [1012, 180] on input at bounding box center [1079, 183] width 191 height 20
type input "******"
click at [1045, 203] on span "[PERSON_NAME]" at bounding box center [1044, 206] width 95 height 14
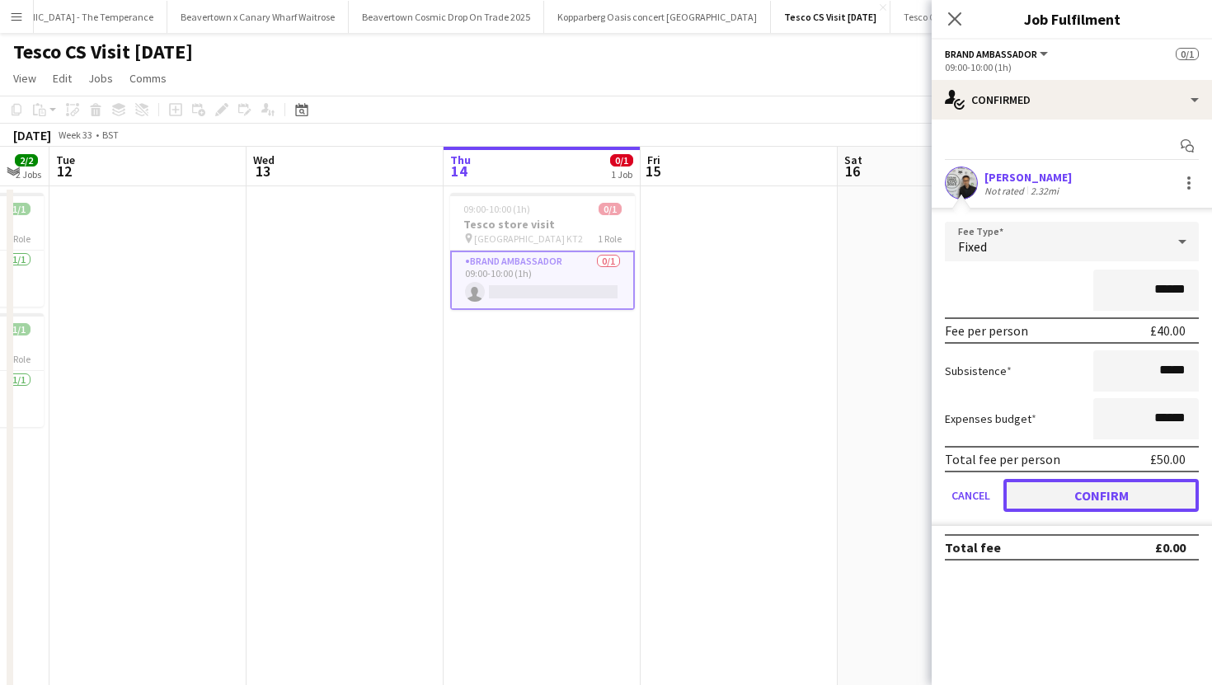
click at [1075, 491] on button "Confirm" at bounding box center [1100, 495] width 195 height 33
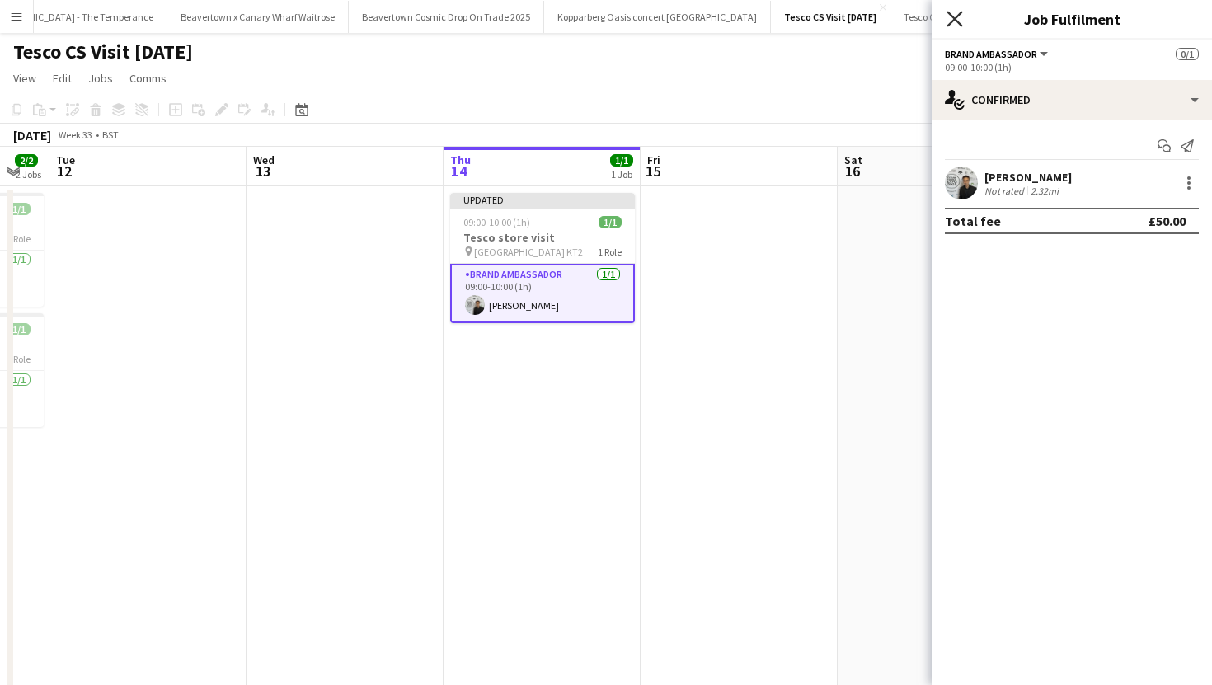
click at [955, 17] on icon at bounding box center [954, 19] width 16 height 16
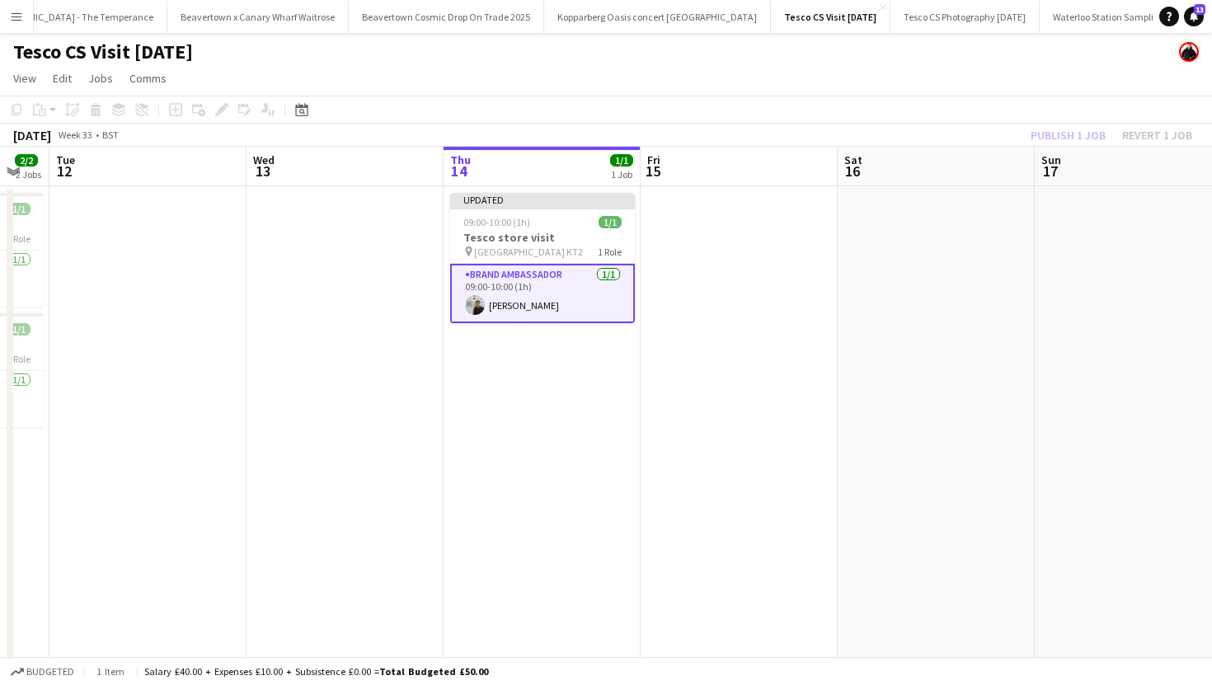
click at [728, 285] on app-date-cell at bounding box center [739, 445] width 197 height 519
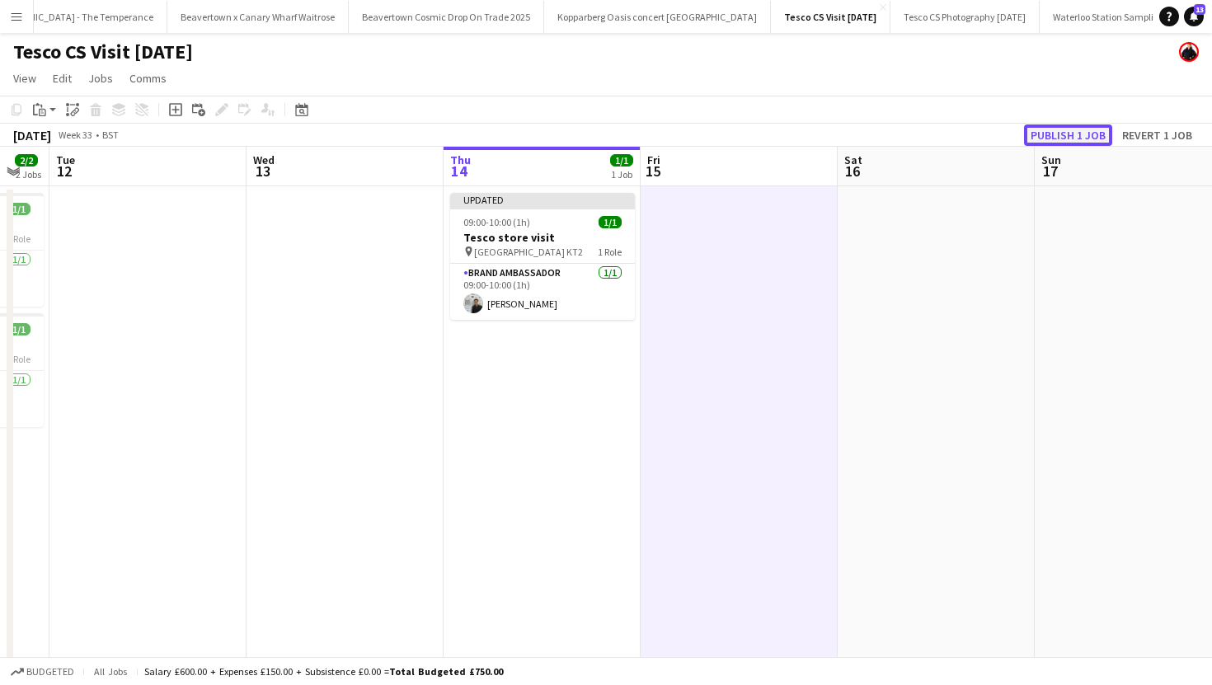
click at [1049, 134] on button "Publish 1 job" at bounding box center [1068, 134] width 88 height 21
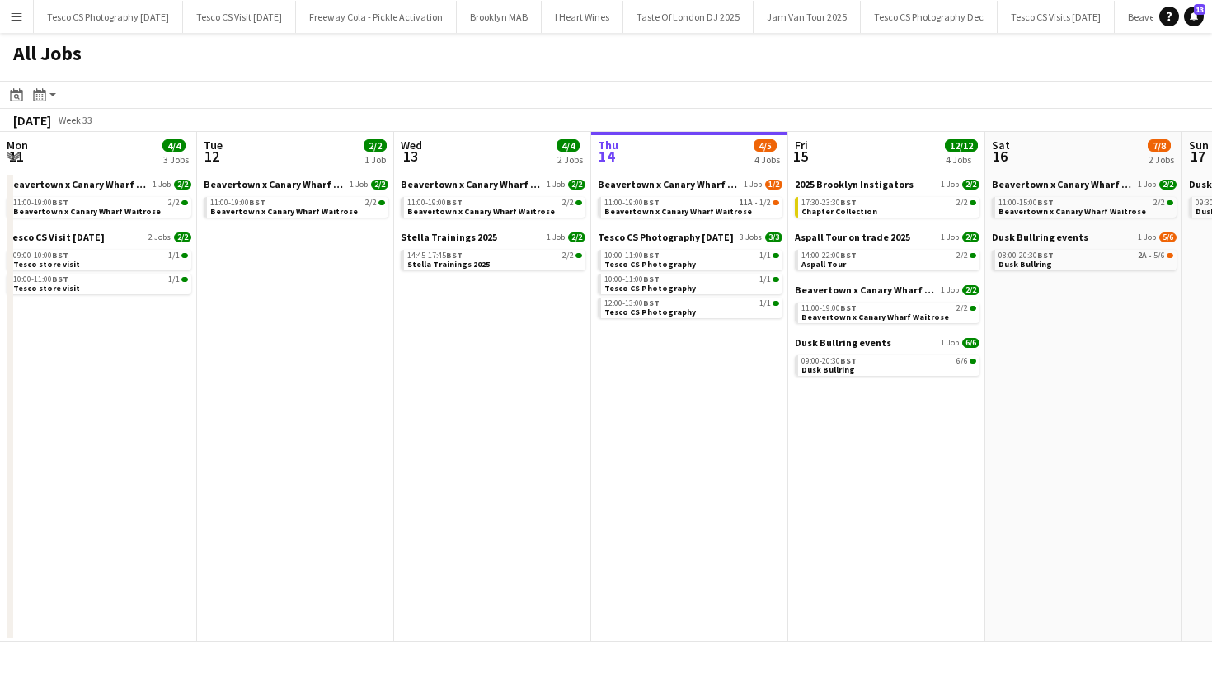
scroll to position [0, 394]
